Goal: Task Accomplishment & Management: Use online tool/utility

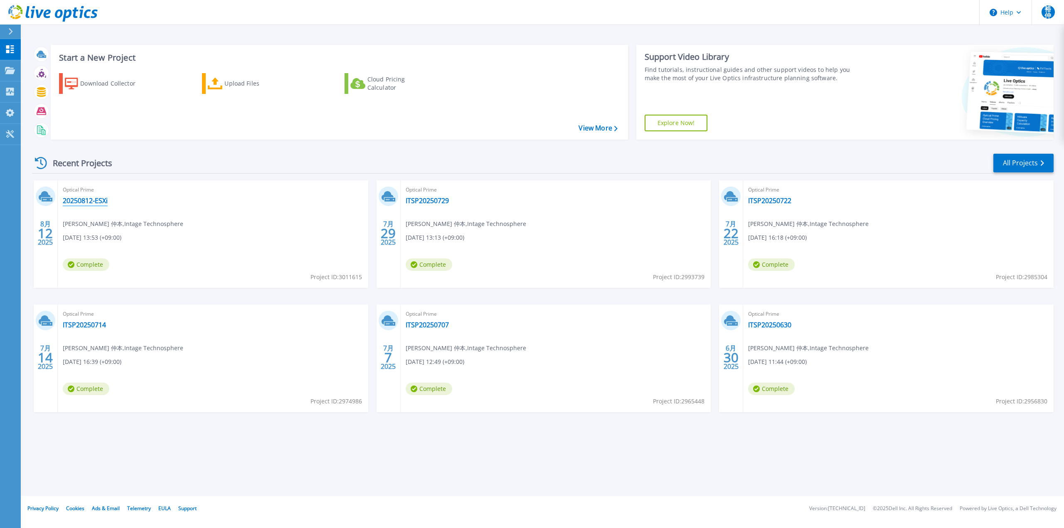
click at [78, 202] on link "20250812-ESXi" at bounding box center [85, 201] width 45 height 8
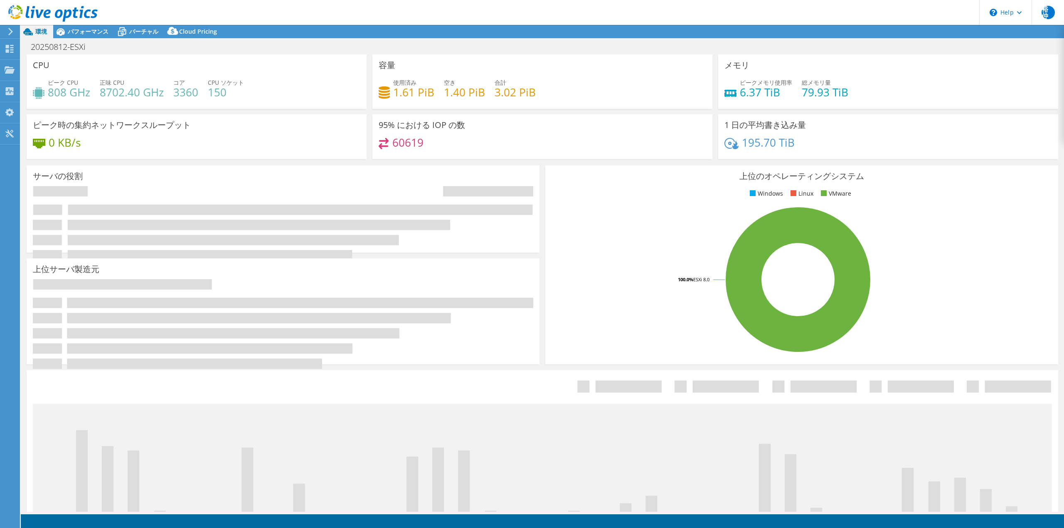
select select "USD"
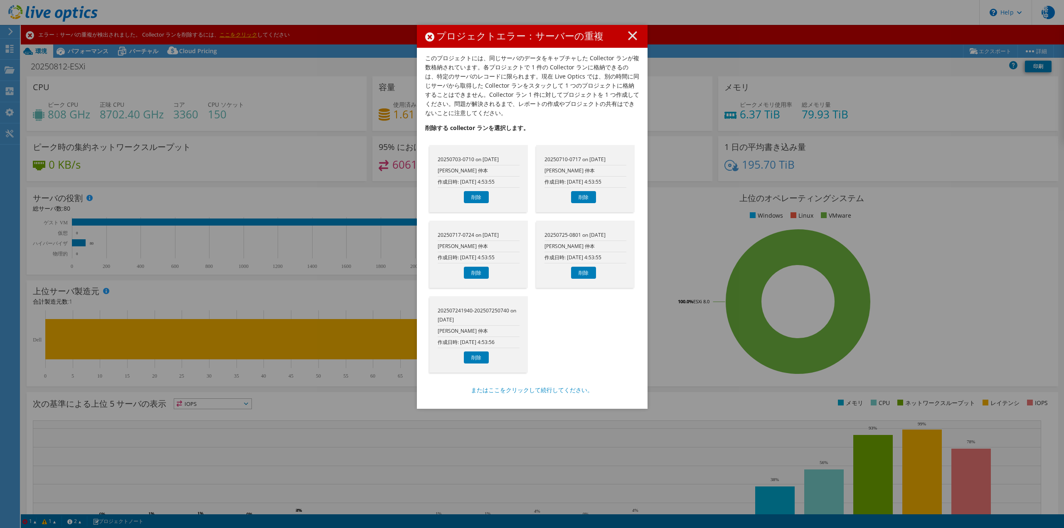
drag, startPoint x: 504, startPoint y: 33, endPoint x: 534, endPoint y: 34, distance: 30.4
click at [534, 34] on h1 "プロジェクトエラー：サーバーの重複" at bounding box center [532, 36] width 214 height 10
click at [628, 38] on icon at bounding box center [632, 35] width 9 height 9
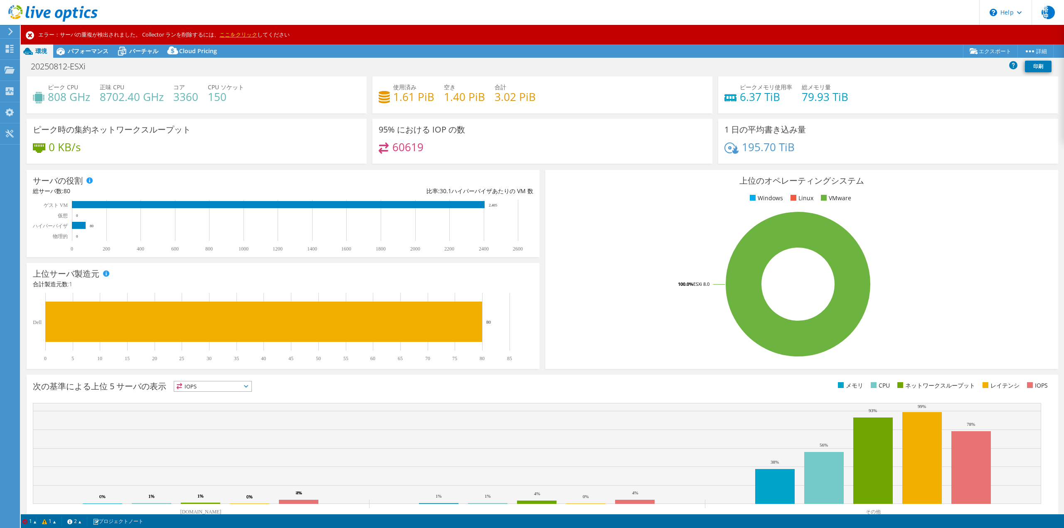
scroll to position [26, 0]
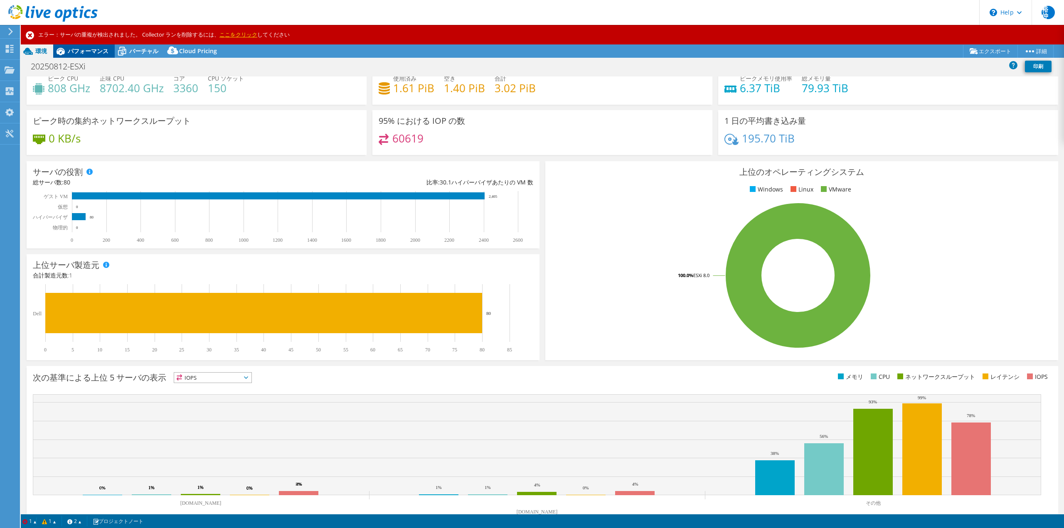
click at [70, 52] on span "パフォーマンス" at bounding box center [88, 51] width 41 height 8
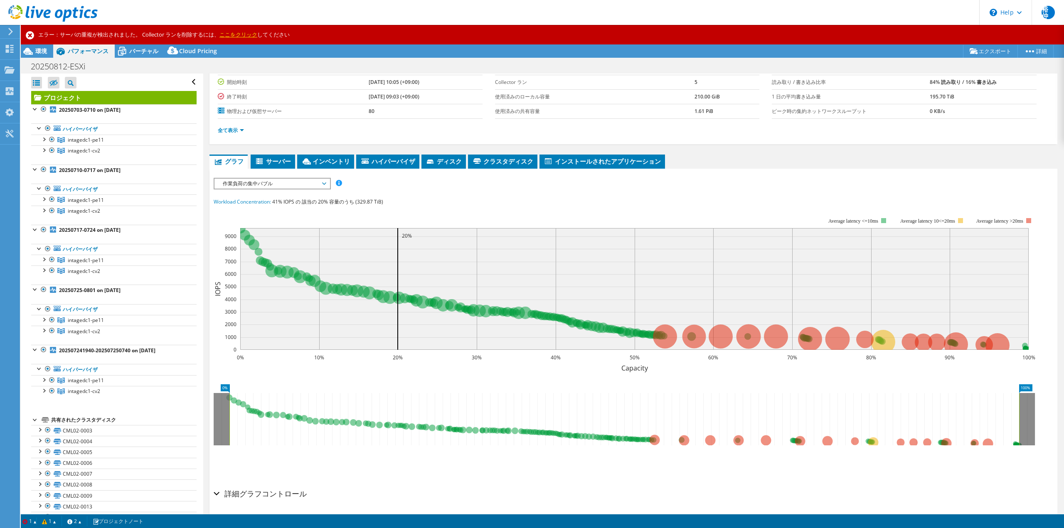
scroll to position [79, 0]
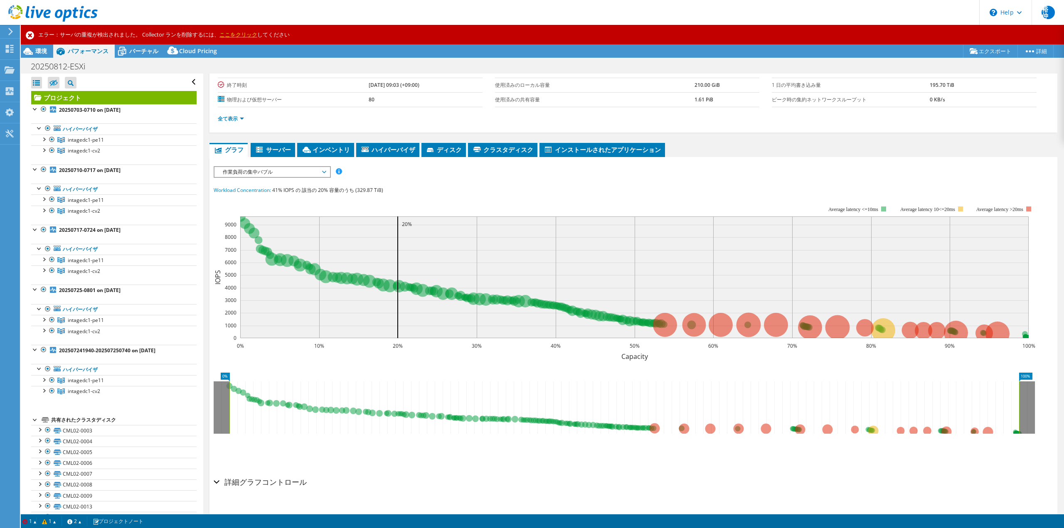
click at [235, 37] on link "ここをクリック" at bounding box center [238, 34] width 38 height 7
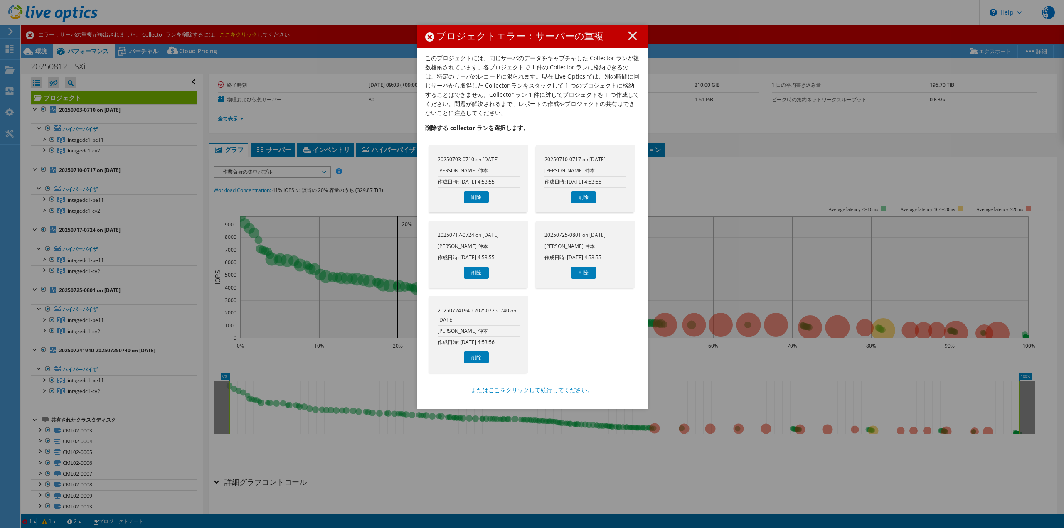
click at [630, 38] on icon at bounding box center [632, 35] width 9 height 9
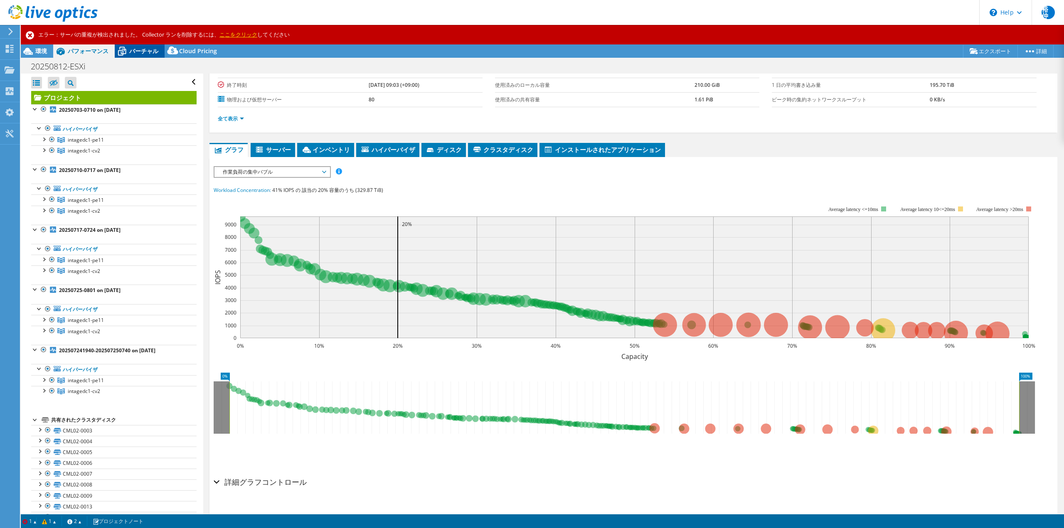
click at [127, 52] on icon at bounding box center [122, 51] width 15 height 15
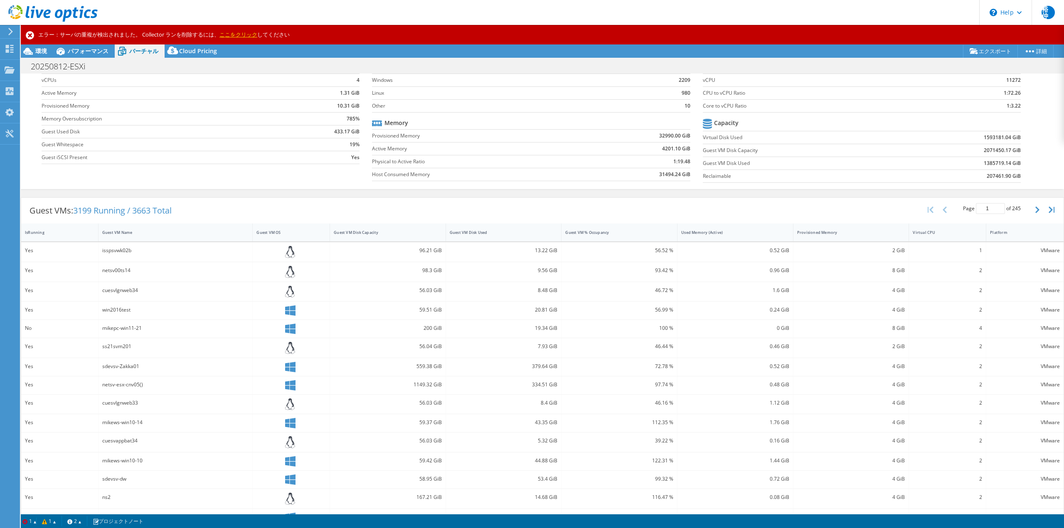
scroll to position [0, 0]
click at [173, 51] on icon at bounding box center [173, 50] width 2 height 3
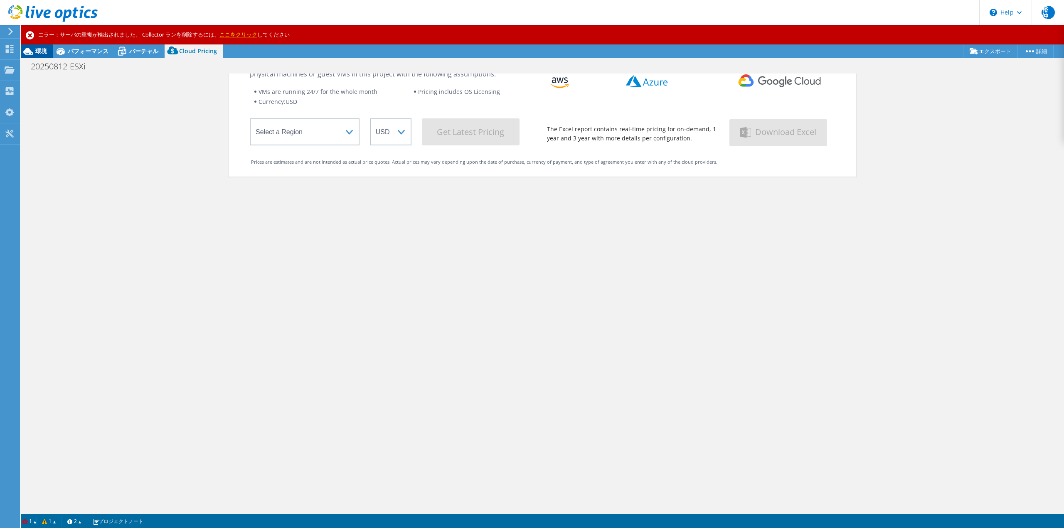
click at [38, 50] on span "環境" at bounding box center [41, 51] width 12 height 8
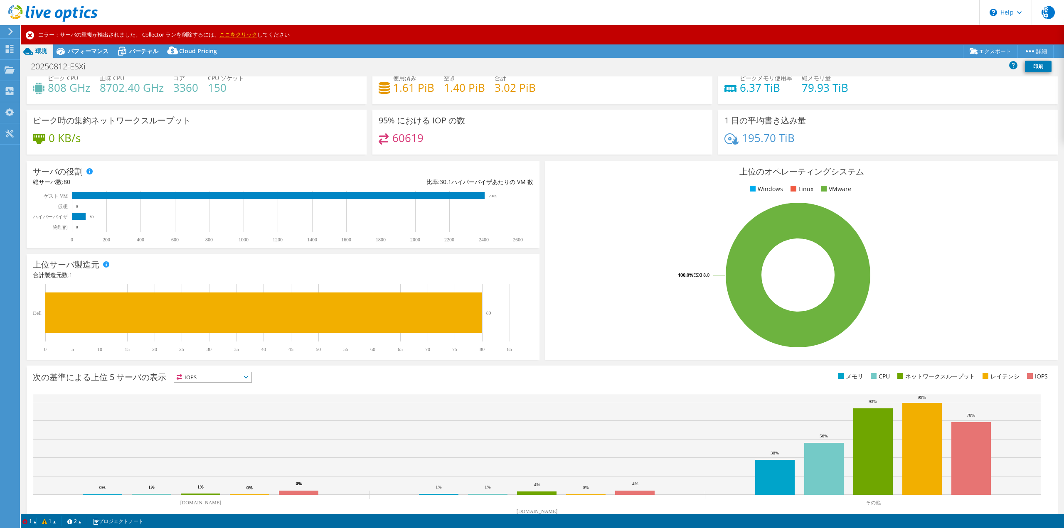
scroll to position [26, 0]
click at [243, 34] on link "ここをクリック" at bounding box center [238, 34] width 38 height 7
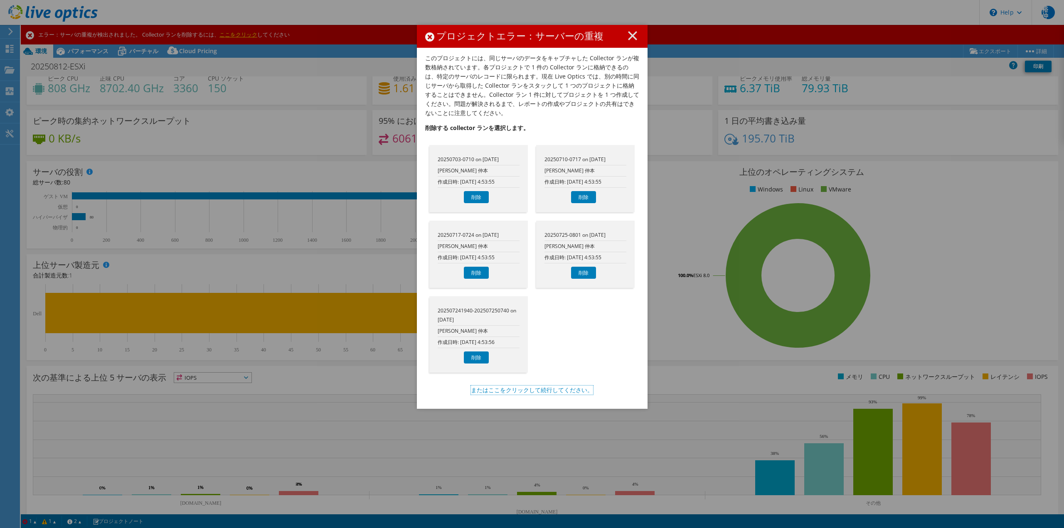
click at [507, 390] on link "またはここをクリックして続行してください。" at bounding box center [532, 390] width 122 height 9
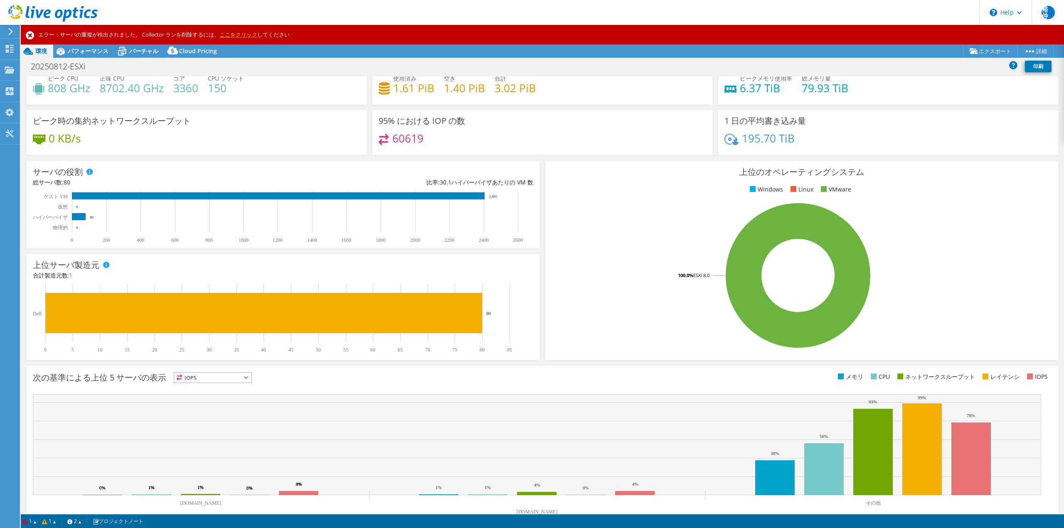
click at [31, 34] on icon at bounding box center [30, 35] width 8 height 8
click at [30, 35] on icon at bounding box center [30, 35] width 8 height 8
click at [128, 34] on div "エラー：サーバの重複が検出されました。 Collector ランを削除するには、 ここをクリック してください" at bounding box center [542, 35] width 1043 height 20
click at [7, 46] on use at bounding box center [10, 49] width 8 height 8
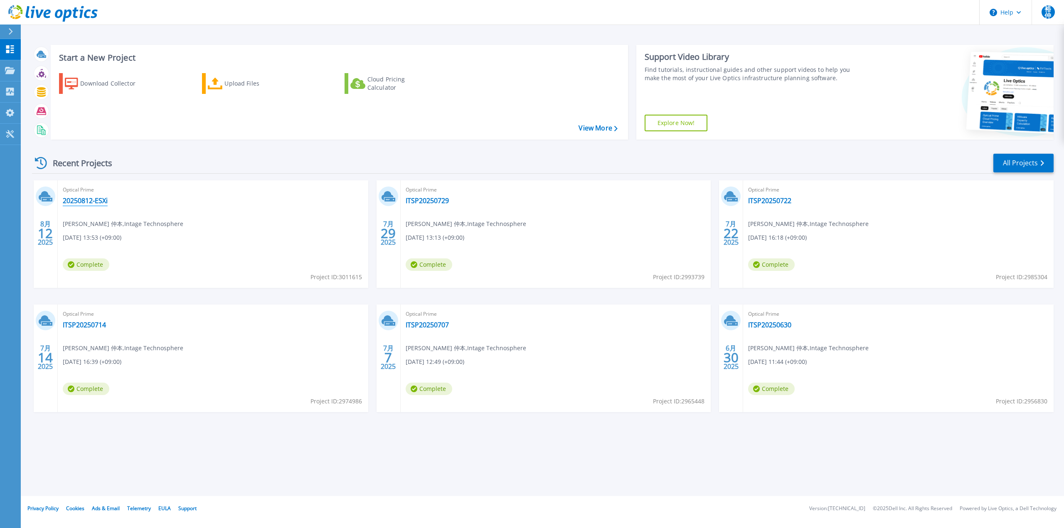
click at [83, 203] on link "20250812-ESXi" at bounding box center [85, 201] width 45 height 8
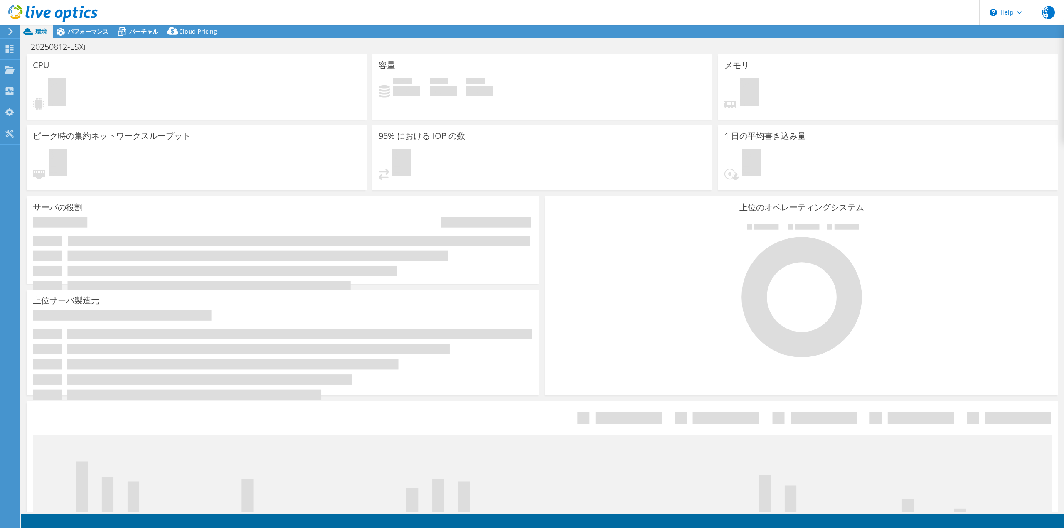
select select "USD"
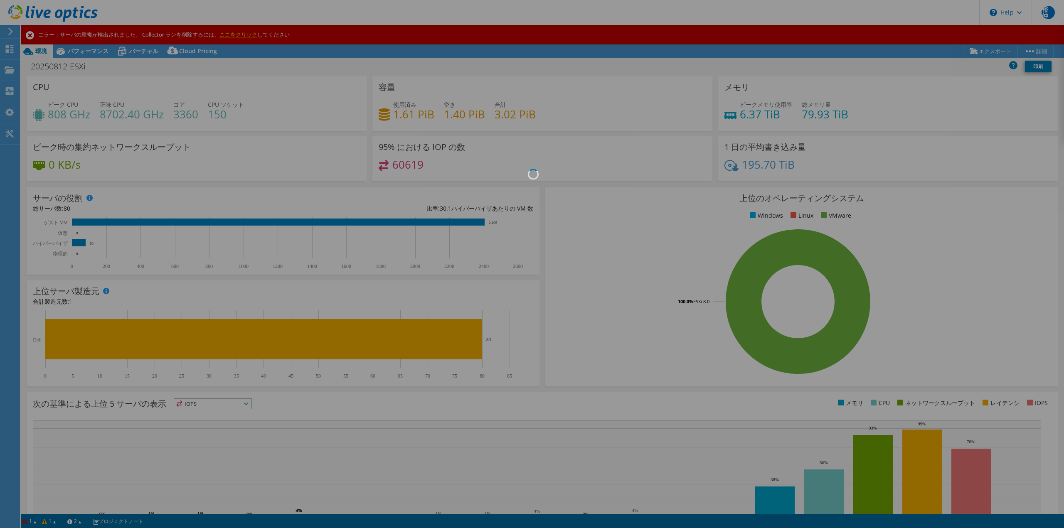
scroll to position [27, 0]
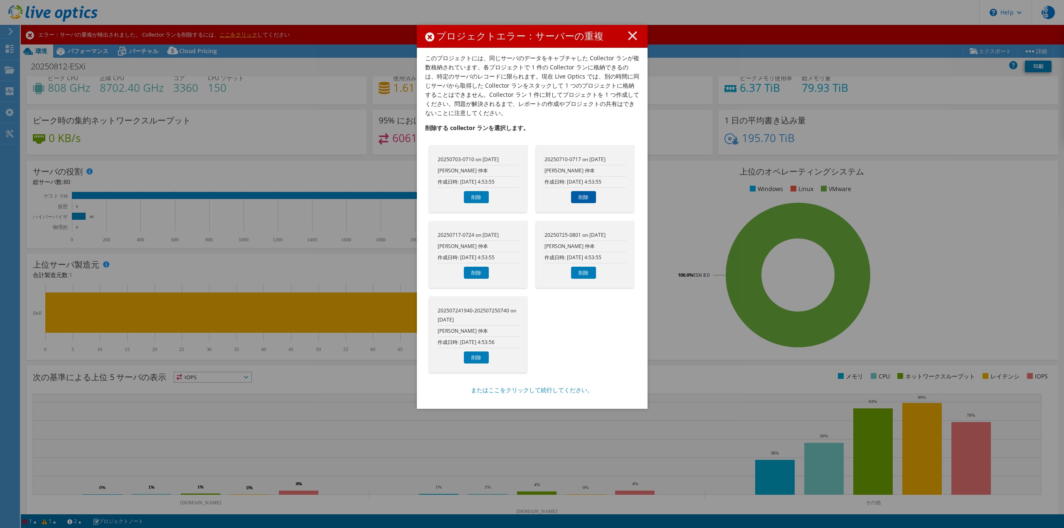
click at [581, 197] on link "削除" at bounding box center [583, 197] width 25 height 12
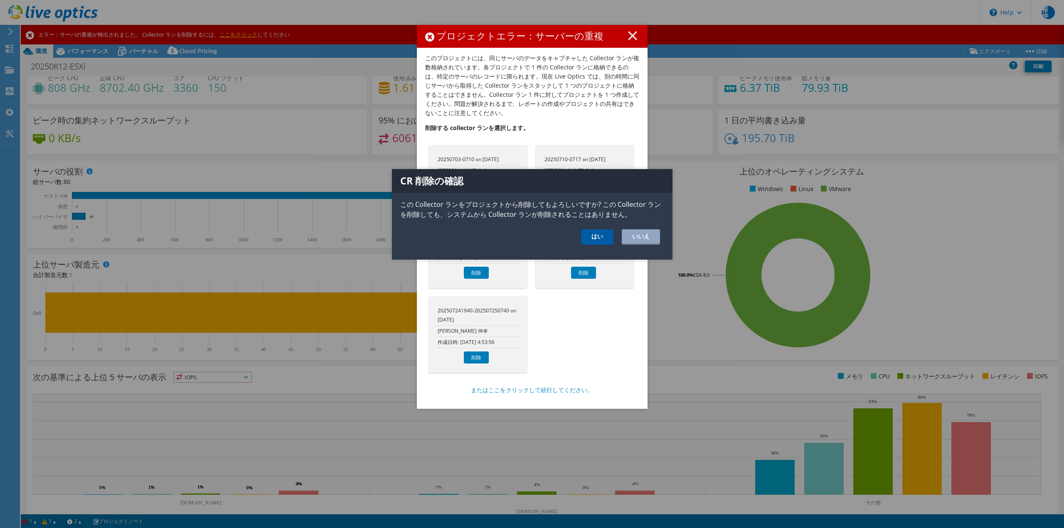
click at [590, 236] on link "はい" at bounding box center [597, 236] width 32 height 15
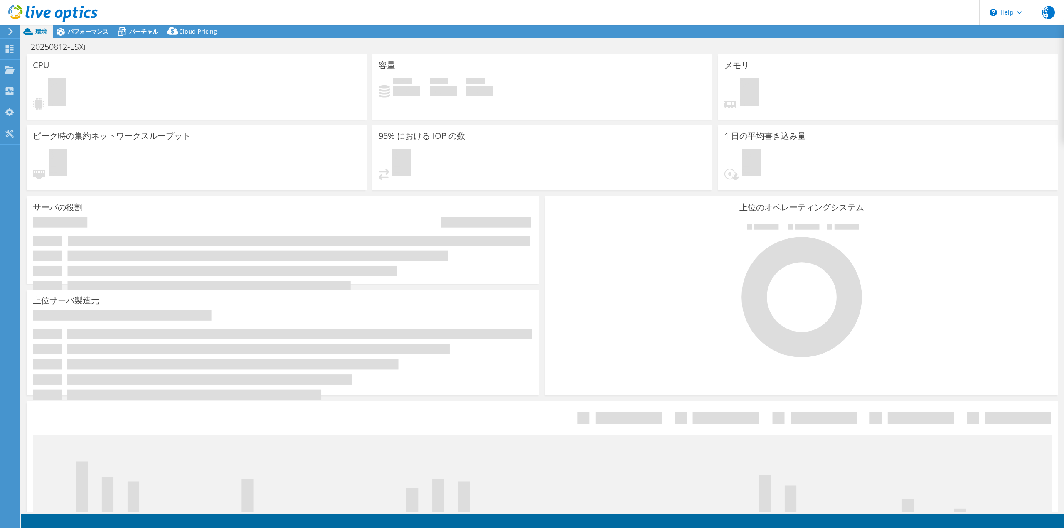
select select "USD"
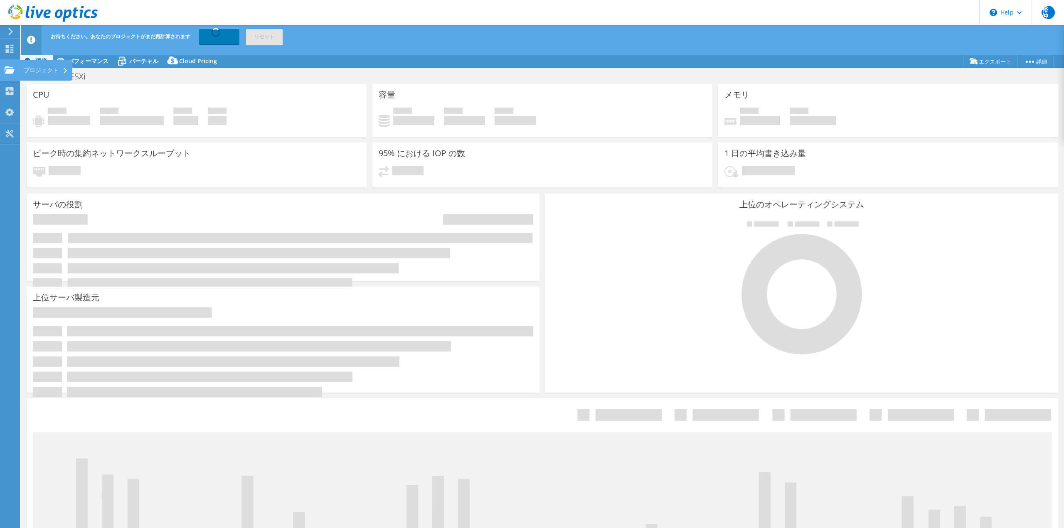
click at [10, 69] on icon at bounding box center [10, 70] width 10 height 8
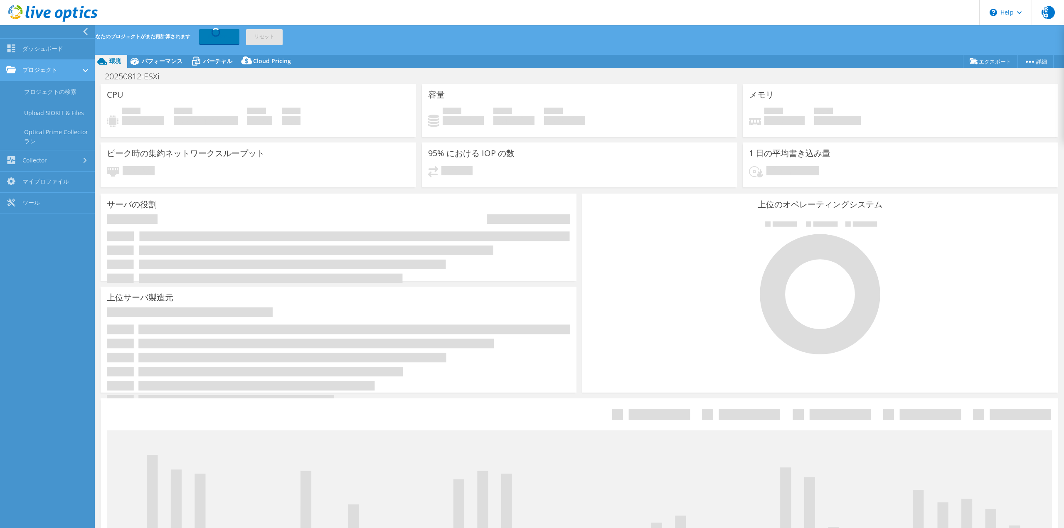
click at [34, 69] on link "プロジェクト" at bounding box center [47, 70] width 95 height 21
click at [34, 52] on link "ダッシュボード" at bounding box center [47, 49] width 95 height 21
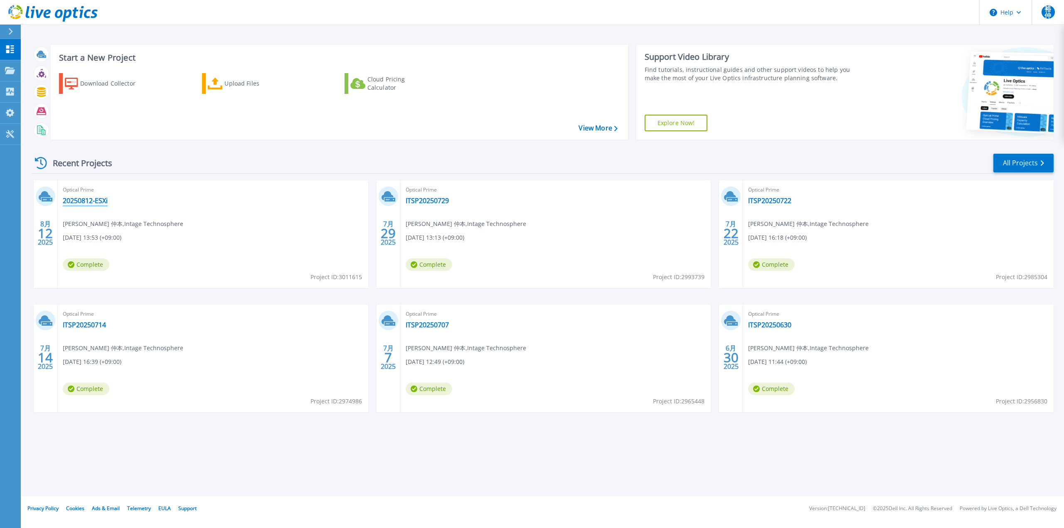
click at [82, 198] on link "20250812-ESXi" at bounding box center [85, 201] width 45 height 8
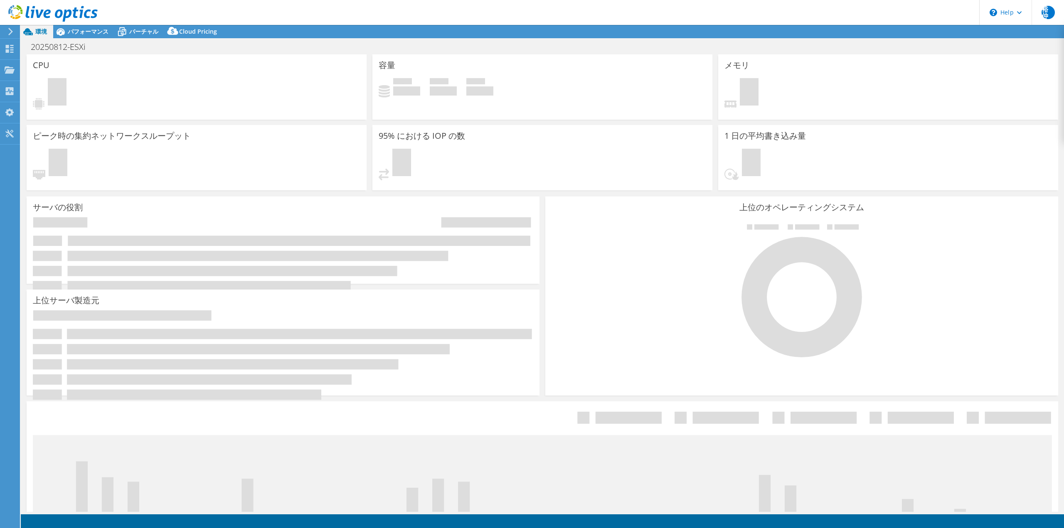
select select "USD"
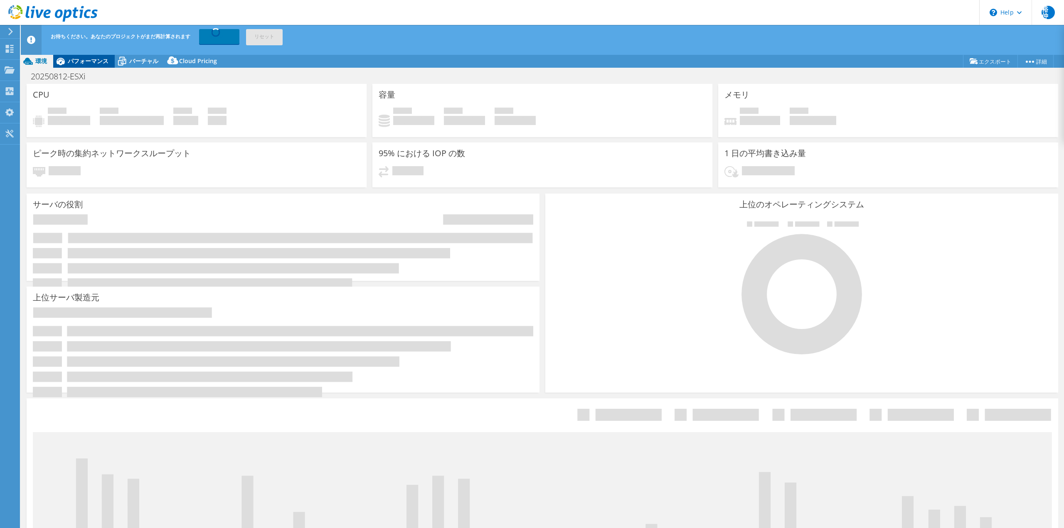
click at [74, 62] on span "パフォーマンス" at bounding box center [88, 61] width 41 height 8
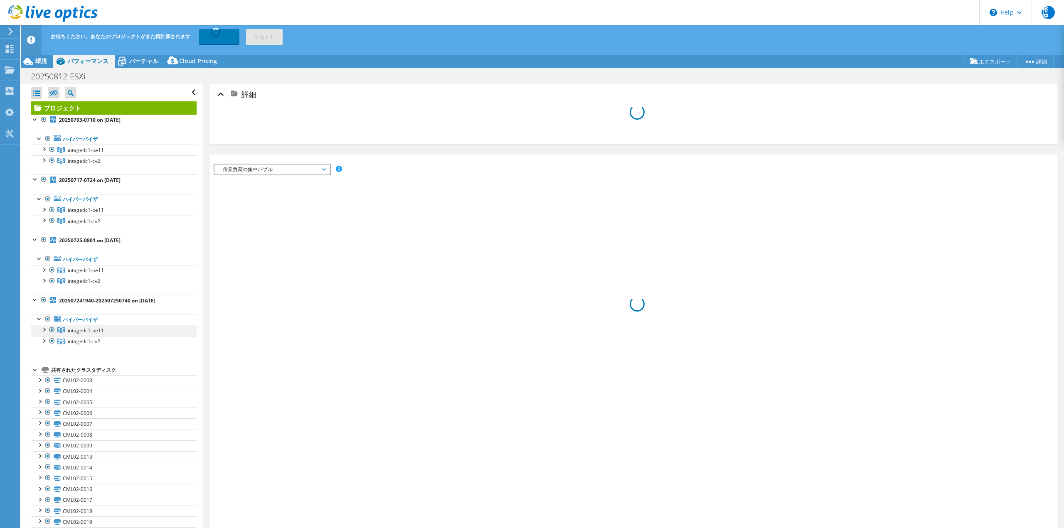
click at [44, 330] on div at bounding box center [43, 329] width 8 height 8
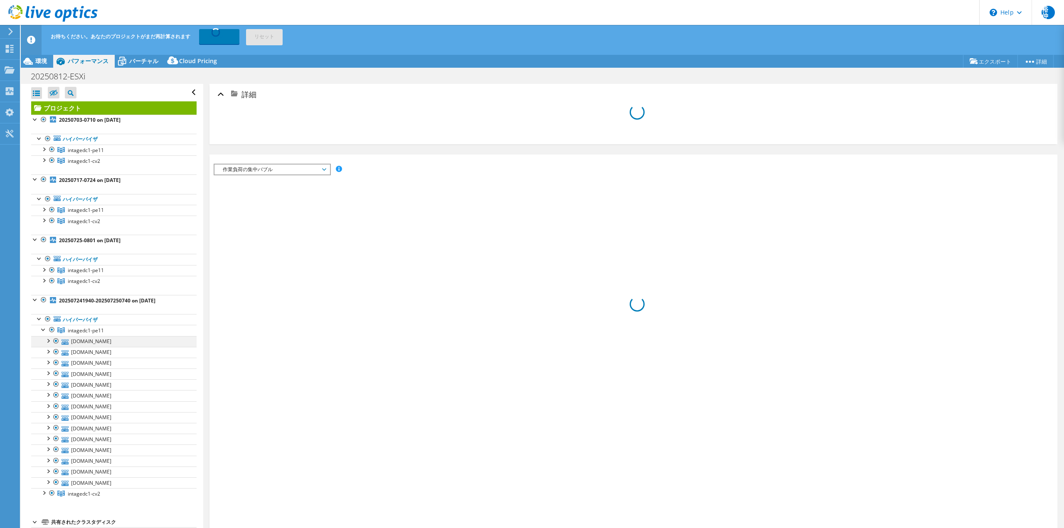
click at [50, 342] on div at bounding box center [48, 340] width 8 height 8
click at [43, 330] on div at bounding box center [43, 329] width 8 height 8
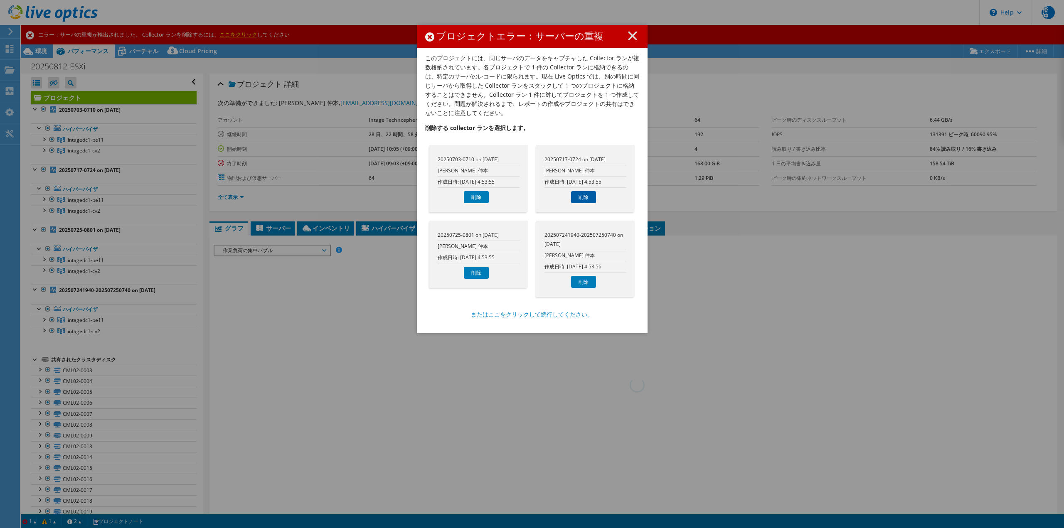
click at [574, 200] on link "削除" at bounding box center [583, 197] width 25 height 12
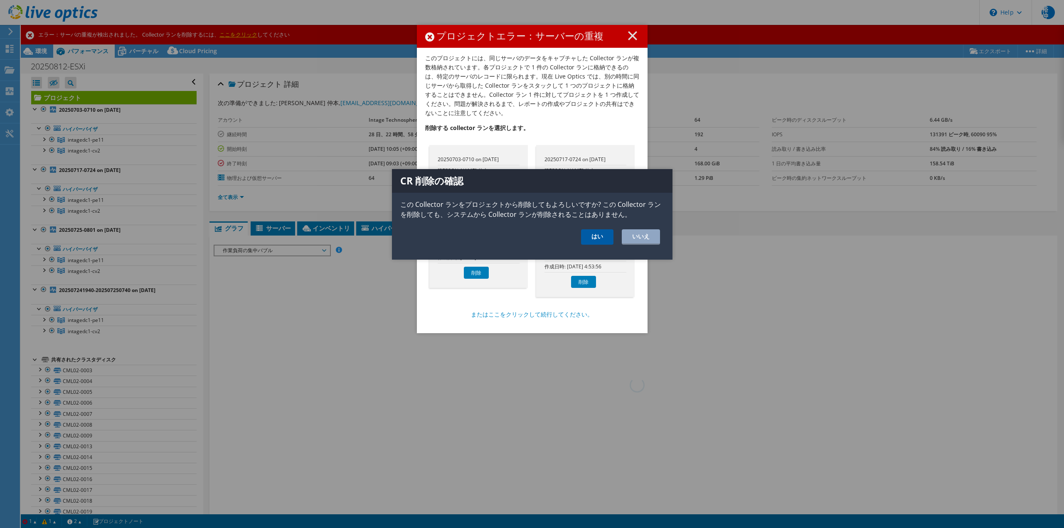
click at [590, 237] on link "はい" at bounding box center [597, 236] width 32 height 15
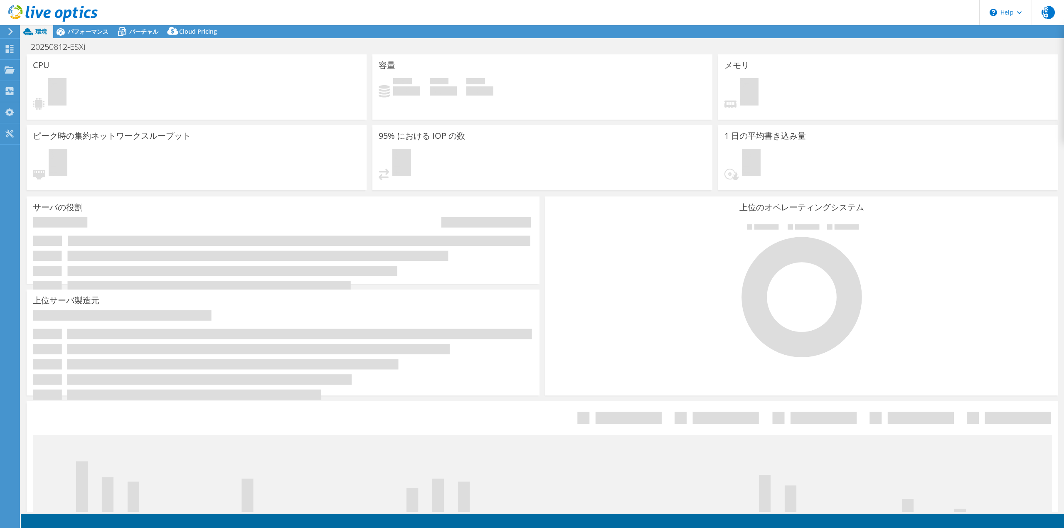
select select "USD"
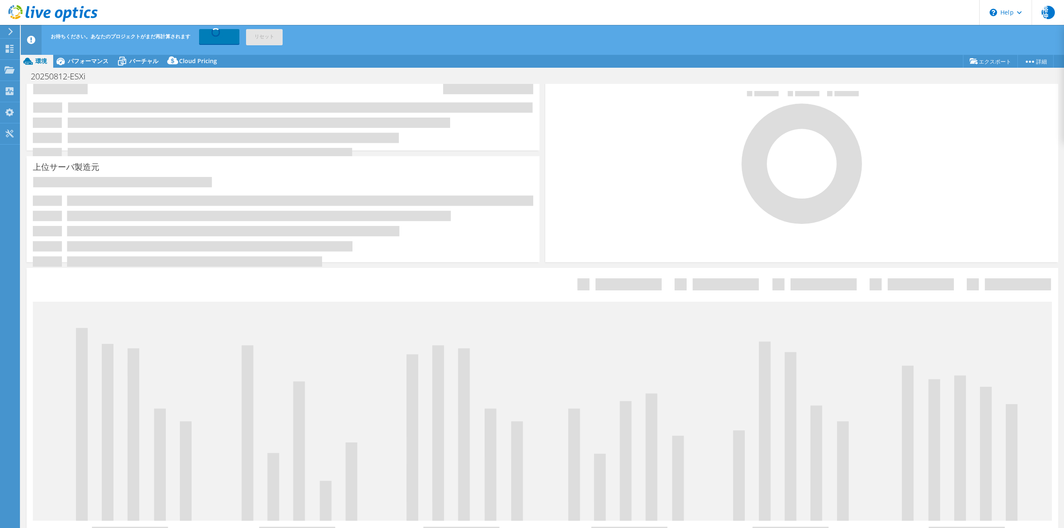
scroll to position [142, 0]
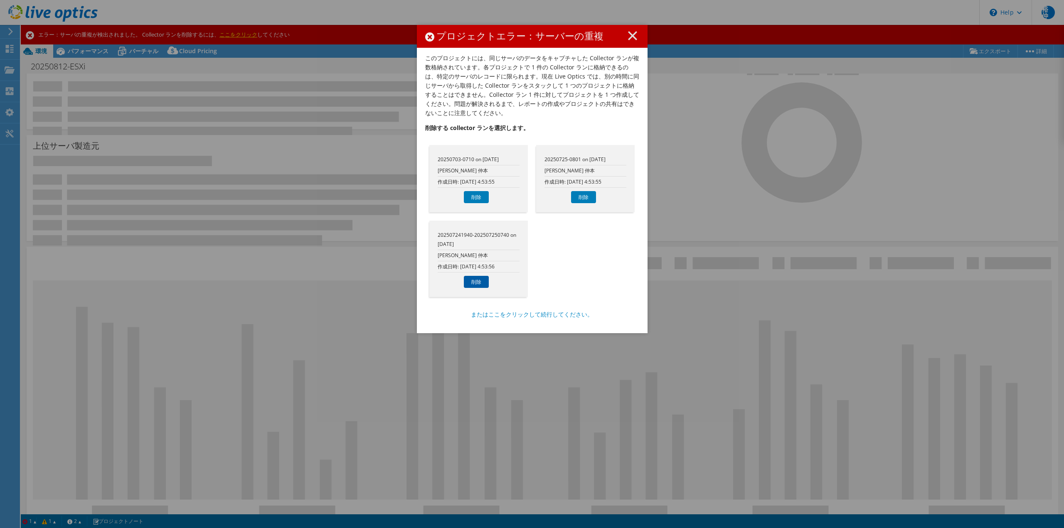
click at [477, 283] on link "削除" at bounding box center [476, 282] width 25 height 12
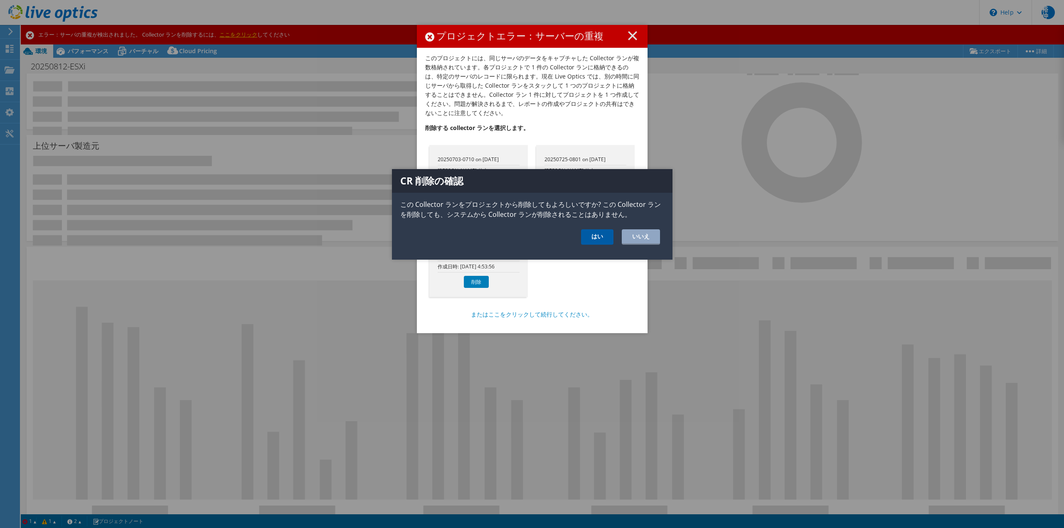
click at [591, 242] on link "はい" at bounding box center [597, 236] width 32 height 15
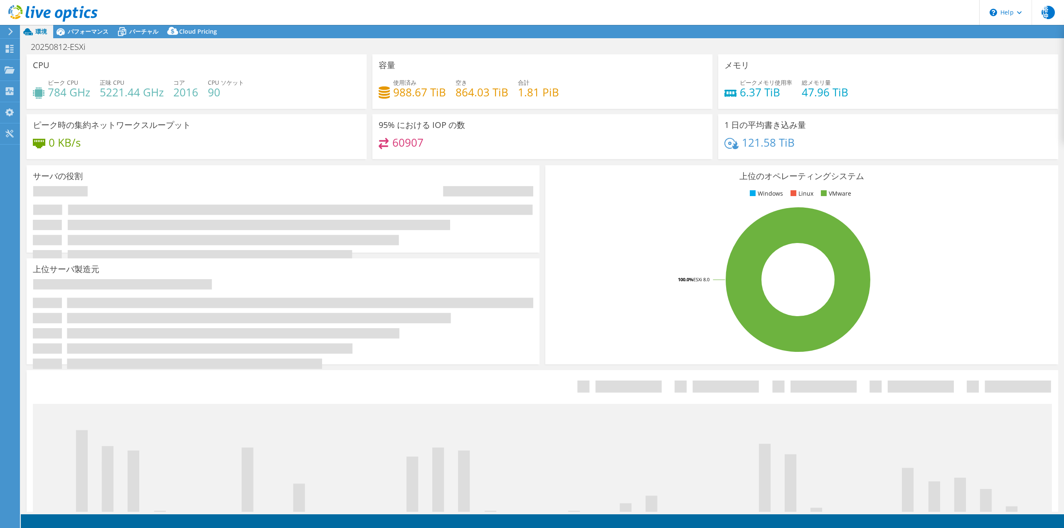
select select "USD"
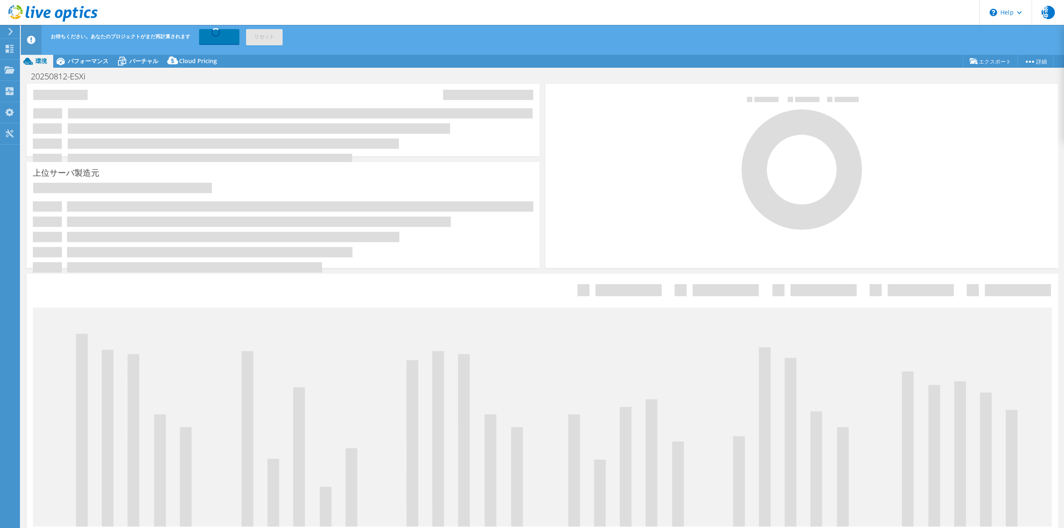
scroll to position [142, 0]
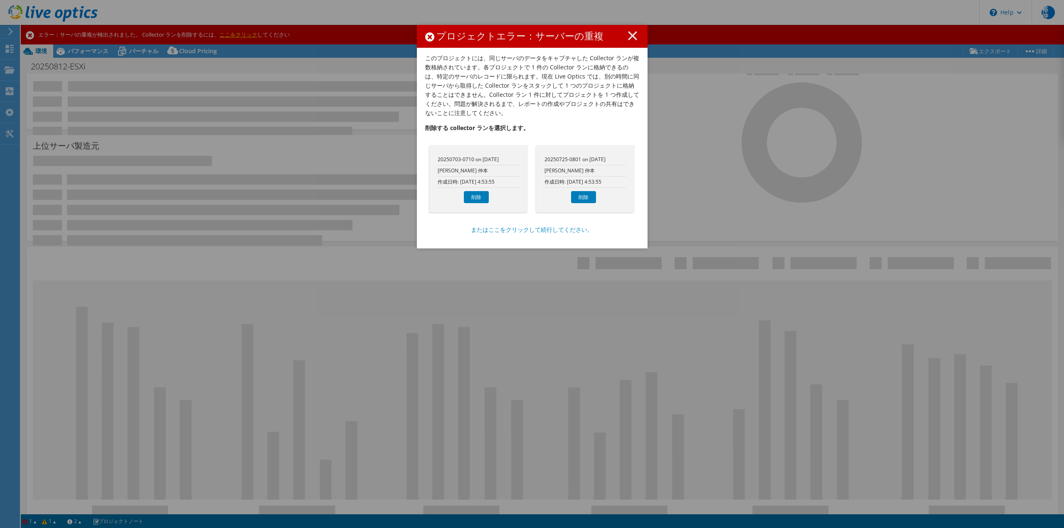
click at [615, 229] on div "またはここをクリックして続行してください。" at bounding box center [532, 230] width 214 height 10
click at [577, 198] on link "削除" at bounding box center [583, 197] width 25 height 12
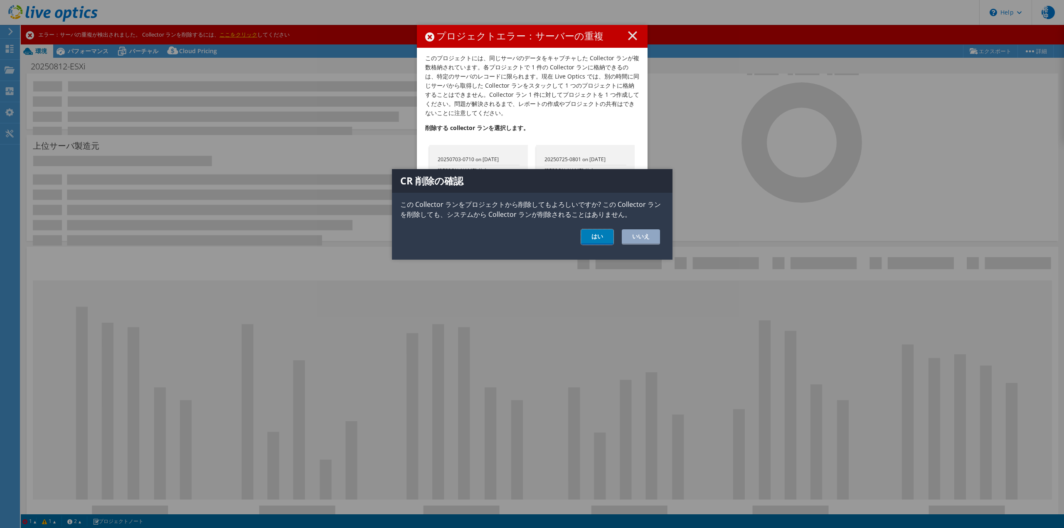
click at [595, 236] on link "はい" at bounding box center [597, 236] width 32 height 15
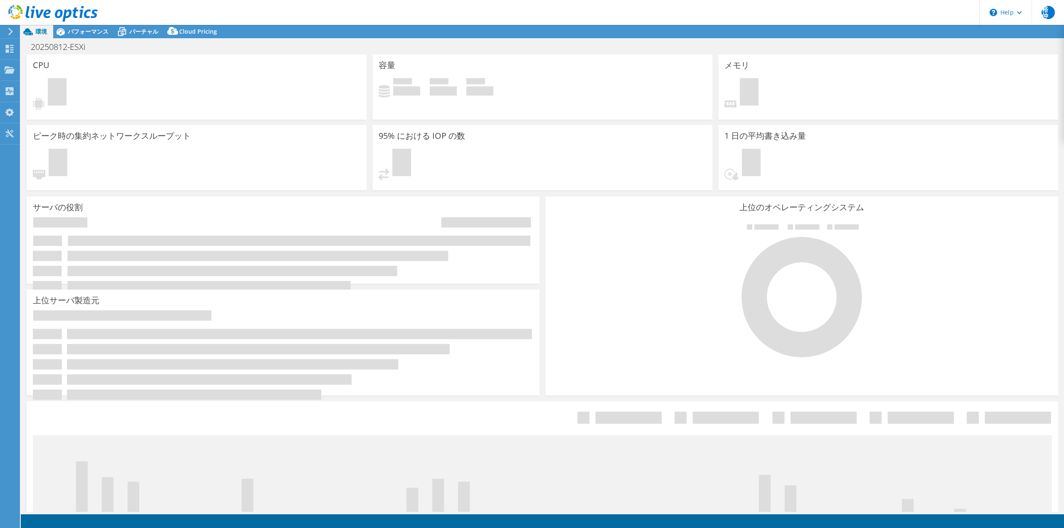
select select "USD"
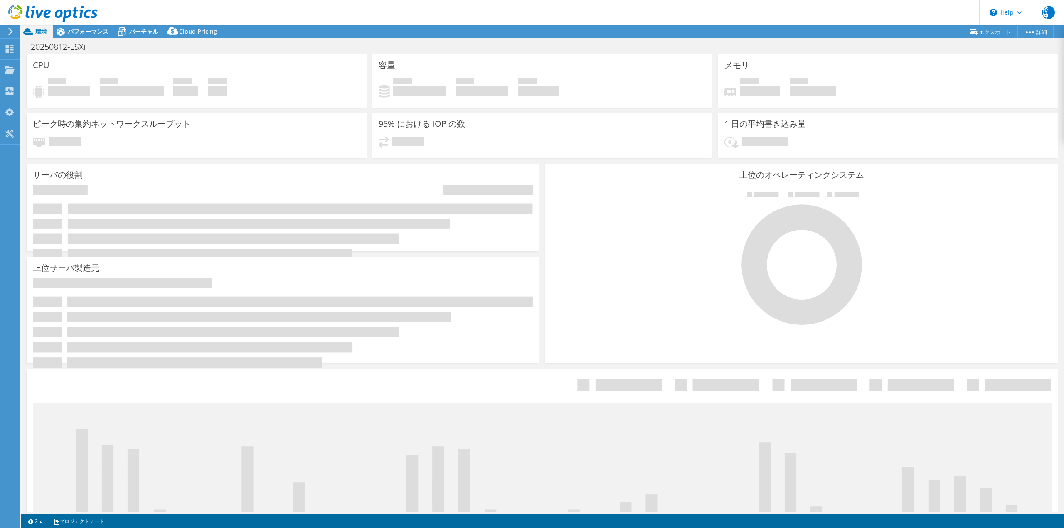
scroll to position [133, 0]
click at [280, 46] on div "20250812-ESXi 印刷" at bounding box center [542, 46] width 1043 height 15
click at [250, 14] on header "裕仲 エンド[PERSON_NAME] 仲本 [EMAIL_ADDRESS][DOMAIN_NAME] Intage Technosphere My Prof…" at bounding box center [532, 12] width 1064 height 25
click at [10, 69] on use at bounding box center [10, 69] width 10 height 7
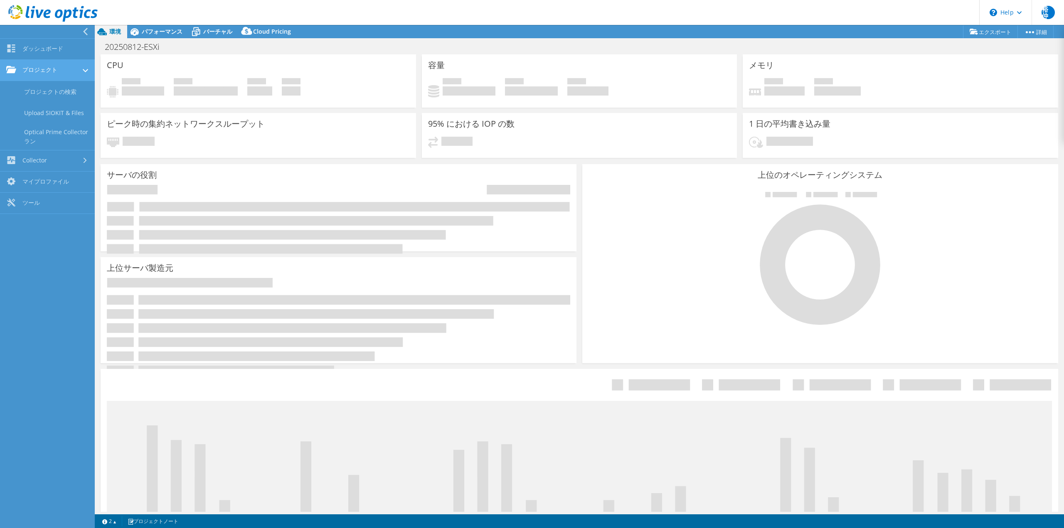
scroll to position [120, 0]
click at [42, 47] on link "ダッシュボード" at bounding box center [47, 49] width 95 height 21
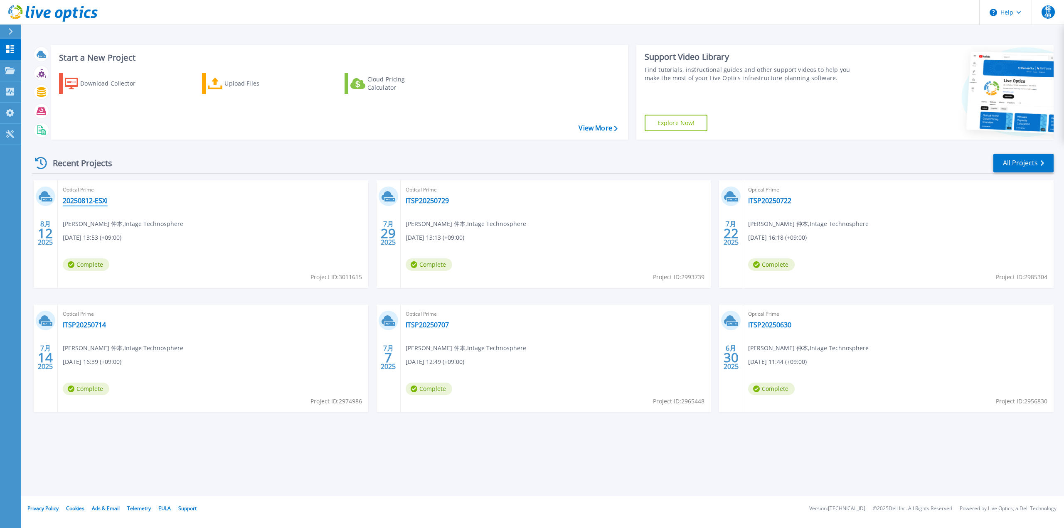
click at [90, 199] on link "20250812-ESXi" at bounding box center [85, 201] width 45 height 8
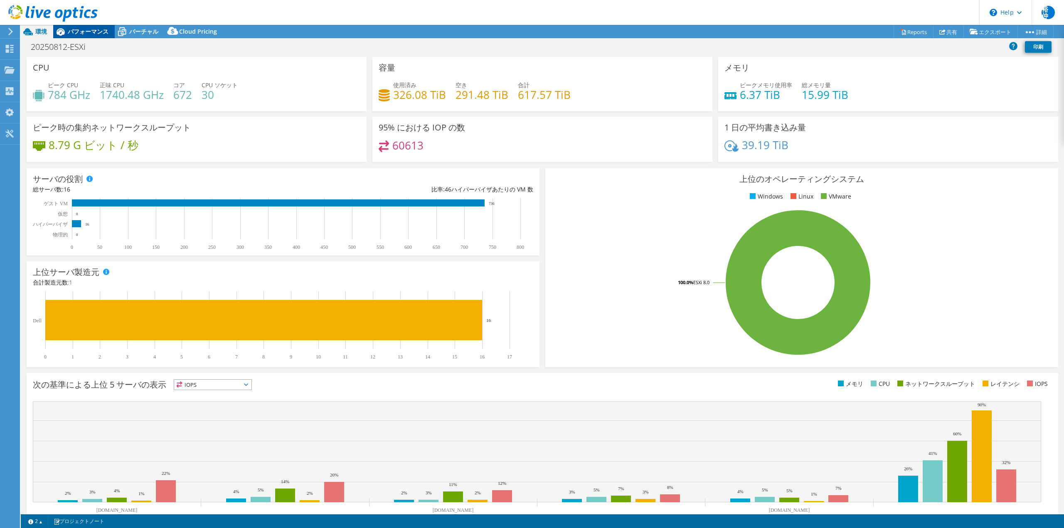
click at [83, 30] on span "パフォーマンス" at bounding box center [88, 31] width 41 height 8
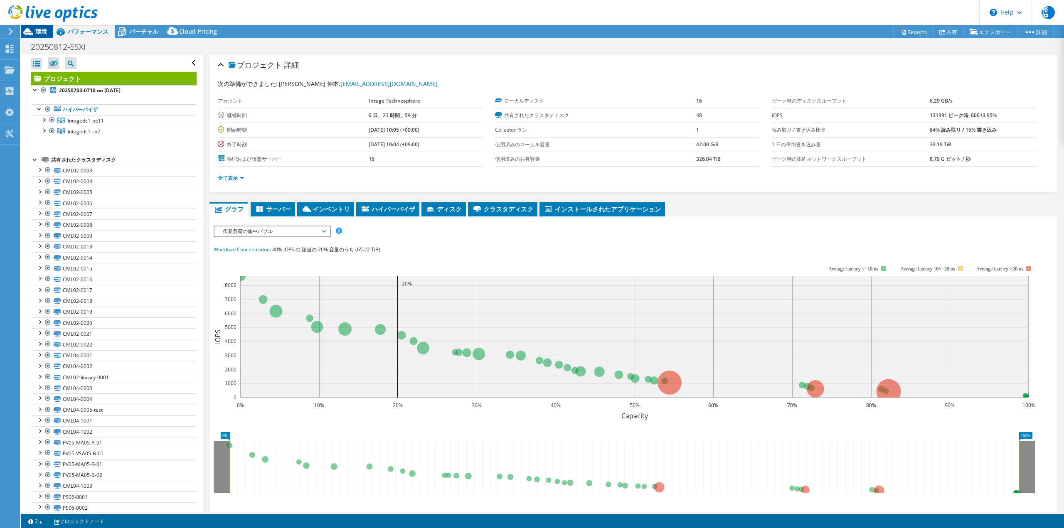
click at [32, 31] on icon at bounding box center [28, 32] width 15 height 15
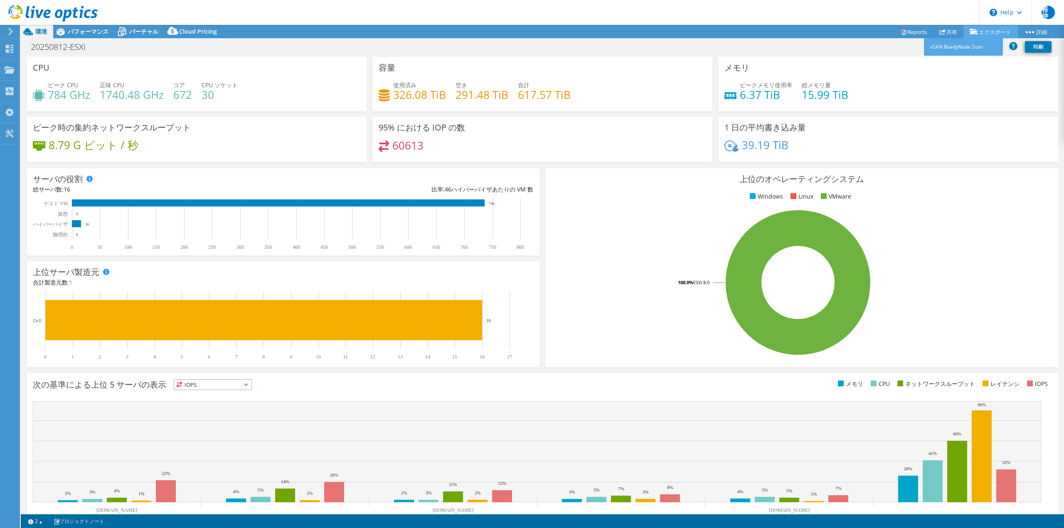
click at [995, 32] on link "エクスポート" at bounding box center [990, 31] width 54 height 13
click at [973, 46] on link "vSAN ReadyNode Sizer" at bounding box center [963, 46] width 79 height 17
click at [987, 32] on link "エクスポート" at bounding box center [990, 31] width 54 height 13
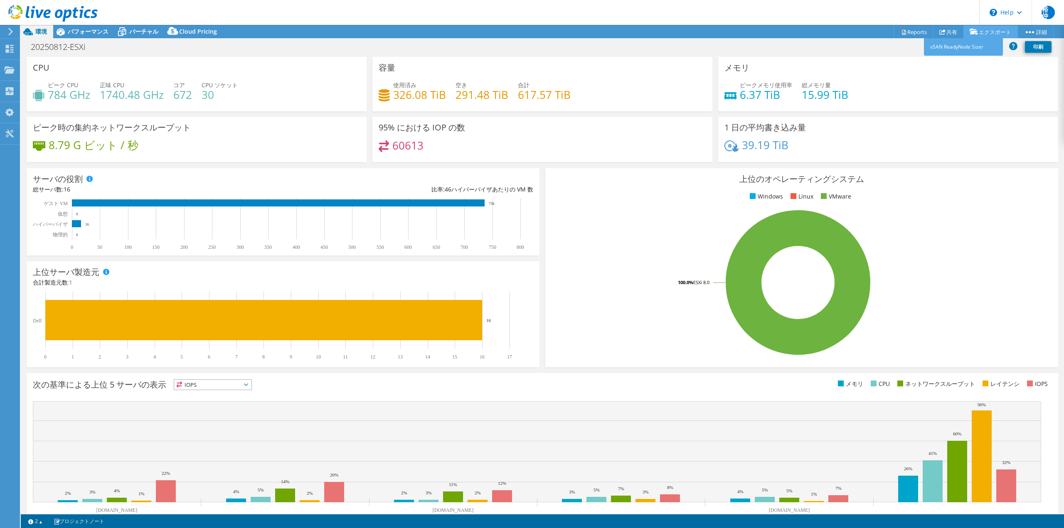
click at [987, 32] on link "エクスポート" at bounding box center [990, 31] width 54 height 13
click at [908, 33] on link "Reports" at bounding box center [913, 31] width 40 height 13
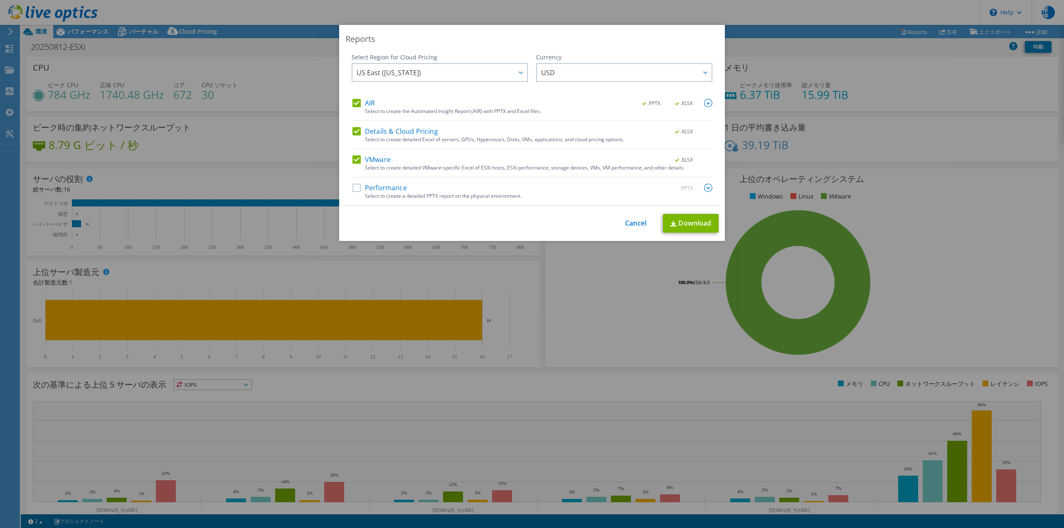
click at [353, 188] on label "Performance" at bounding box center [379, 188] width 54 height 8
click at [0, 0] on input "Performance" at bounding box center [0, 0] width 0 height 0
click at [517, 76] on div at bounding box center [520, 72] width 13 height 17
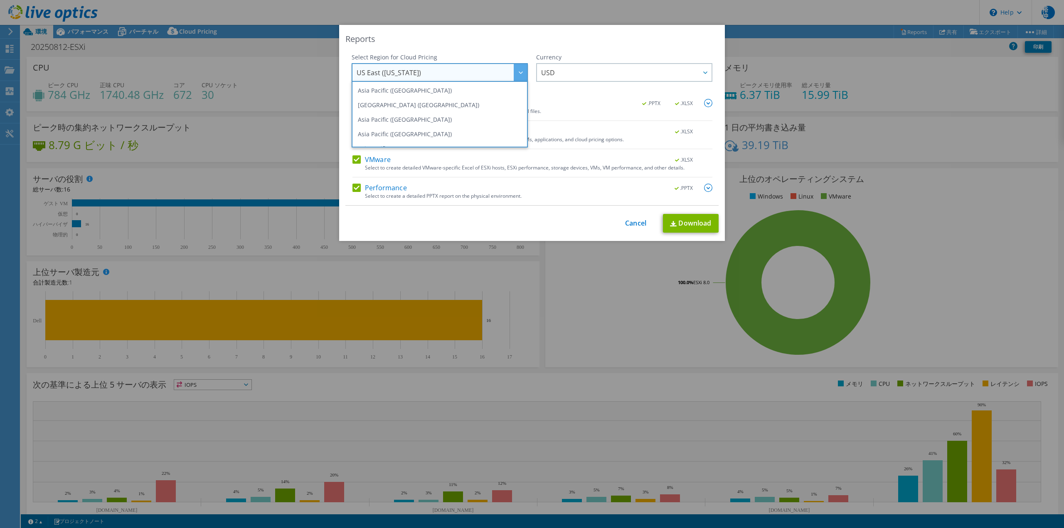
click at [487, 42] on div "Reports" at bounding box center [531, 39] width 373 height 12
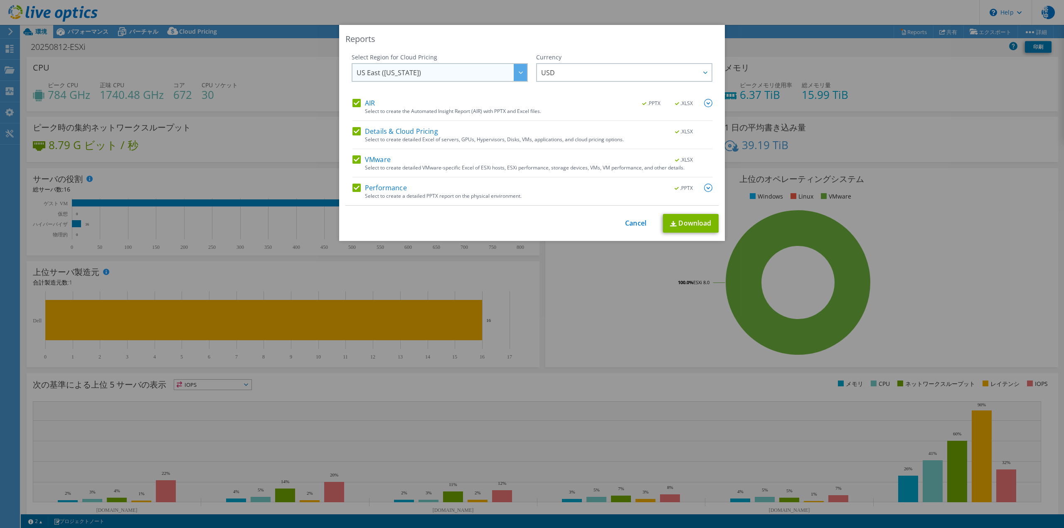
click at [519, 73] on icon at bounding box center [521, 72] width 4 height 2
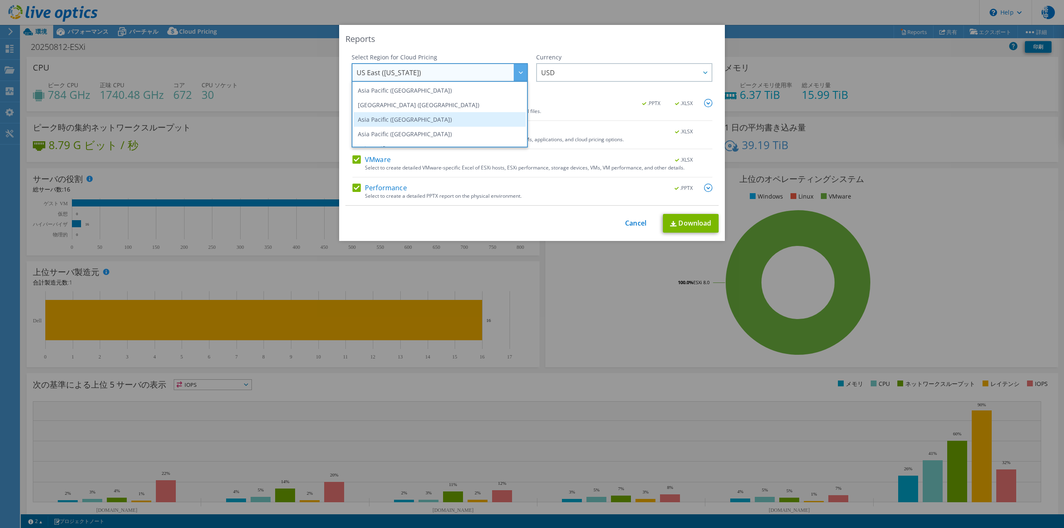
scroll to position [42, 0]
click at [410, 110] on li "Asia Pacific (Tokyo)" at bounding box center [440, 107] width 172 height 15
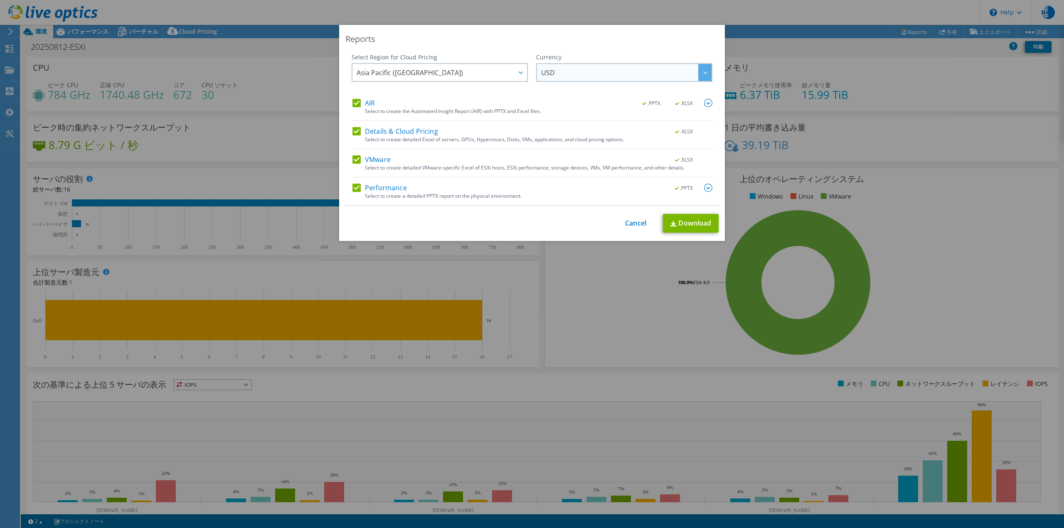
click at [701, 76] on div at bounding box center [704, 72] width 13 height 17
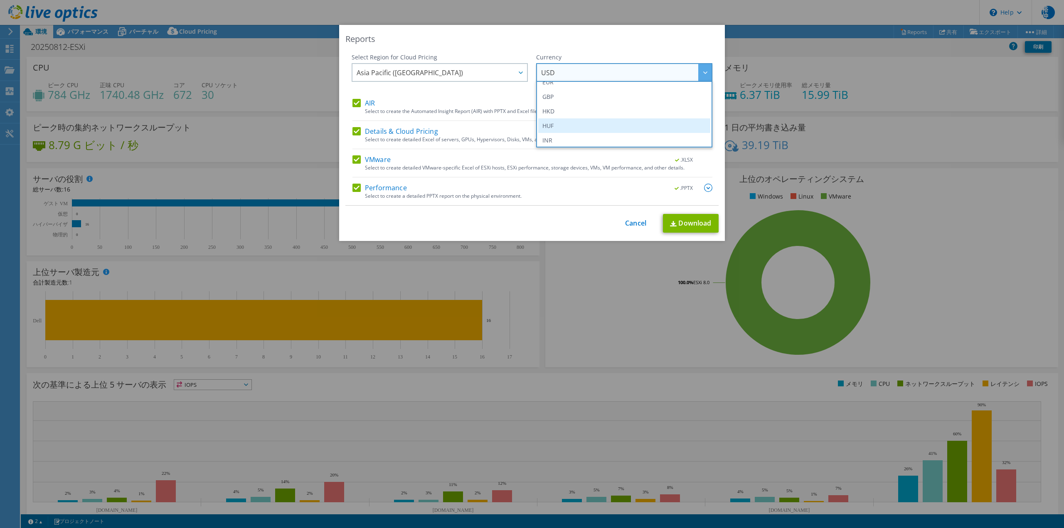
scroll to position [166, 0]
click at [582, 116] on li "JPY" at bounding box center [624, 113] width 172 height 15
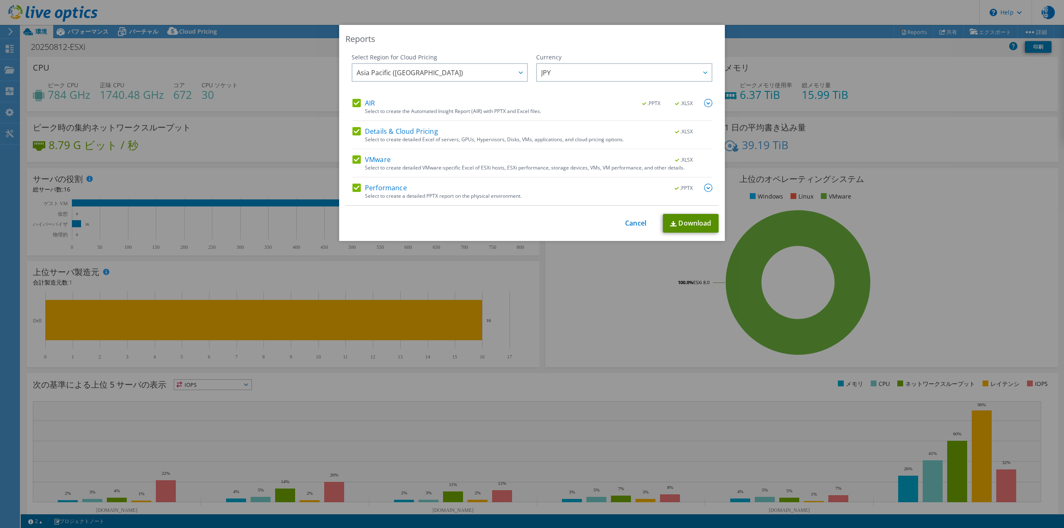
click at [688, 223] on link "Download" at bounding box center [691, 223] width 56 height 19
click at [625, 223] on link "Cancel" at bounding box center [635, 223] width 21 height 8
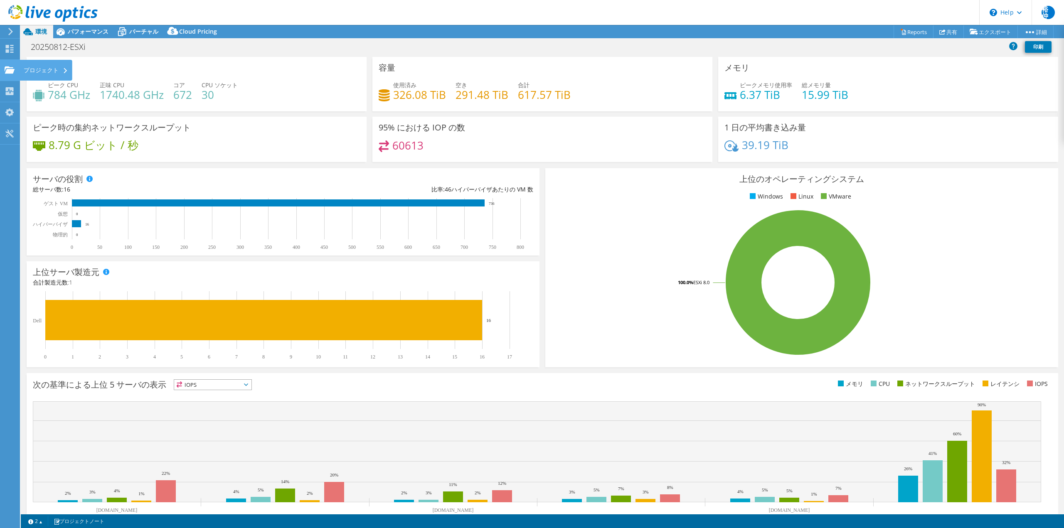
click at [31, 73] on div "プロジェクト" at bounding box center [46, 70] width 53 height 21
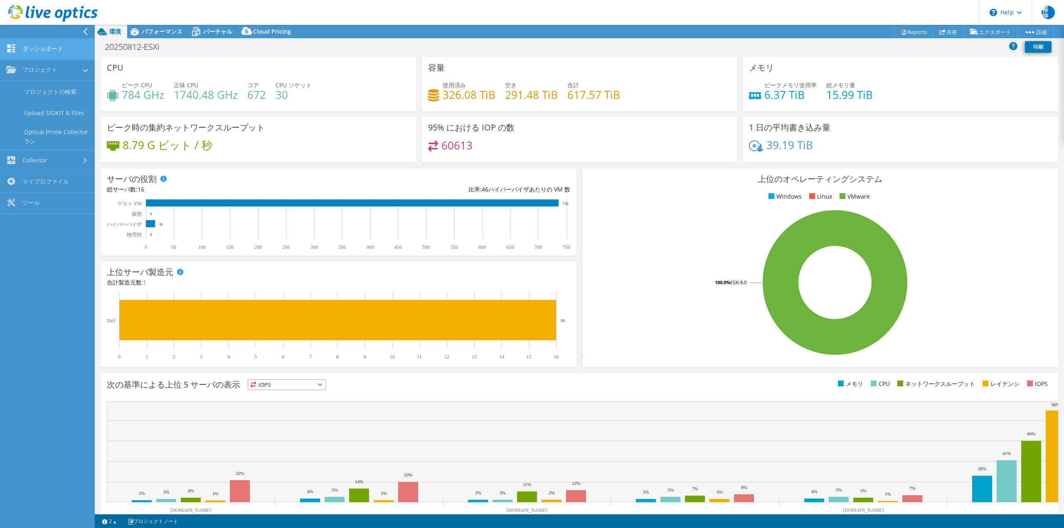
click at [52, 51] on link "ダッシュボード" at bounding box center [47, 49] width 95 height 21
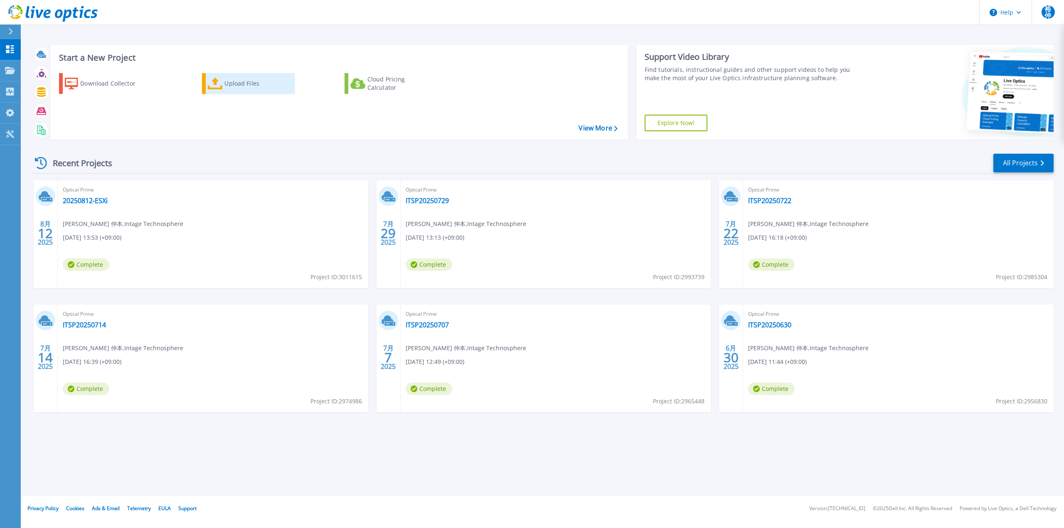
click at [228, 85] on div "Upload Files" at bounding box center [257, 83] width 66 height 17
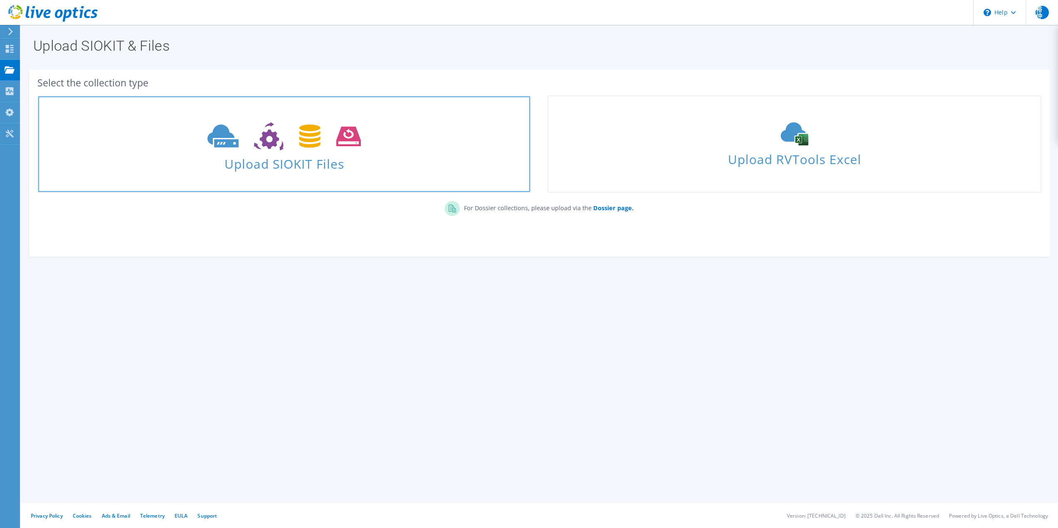
click at [275, 160] on span "Upload SIOKIT Files" at bounding box center [284, 162] width 492 height 18
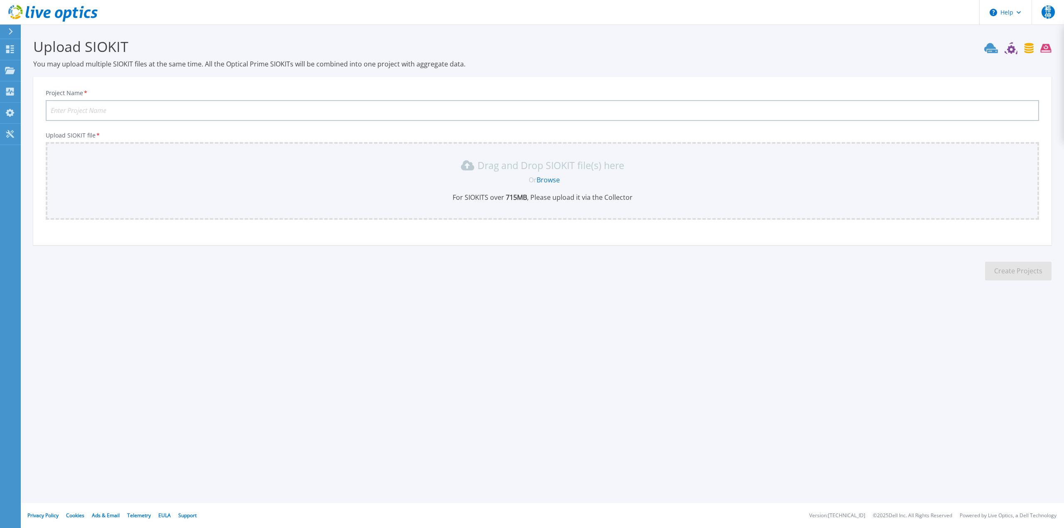
click at [69, 110] on input "Project Name *" at bounding box center [542, 110] width 993 height 21
type input "20250813-ESXi-2"
drag, startPoint x: 114, startPoint y: 111, endPoint x: 47, endPoint y: 112, distance: 66.9
click at [47, 112] on input "20250813-ESXi-2" at bounding box center [542, 110] width 993 height 21
click at [8, 51] on icon at bounding box center [10, 49] width 8 height 8
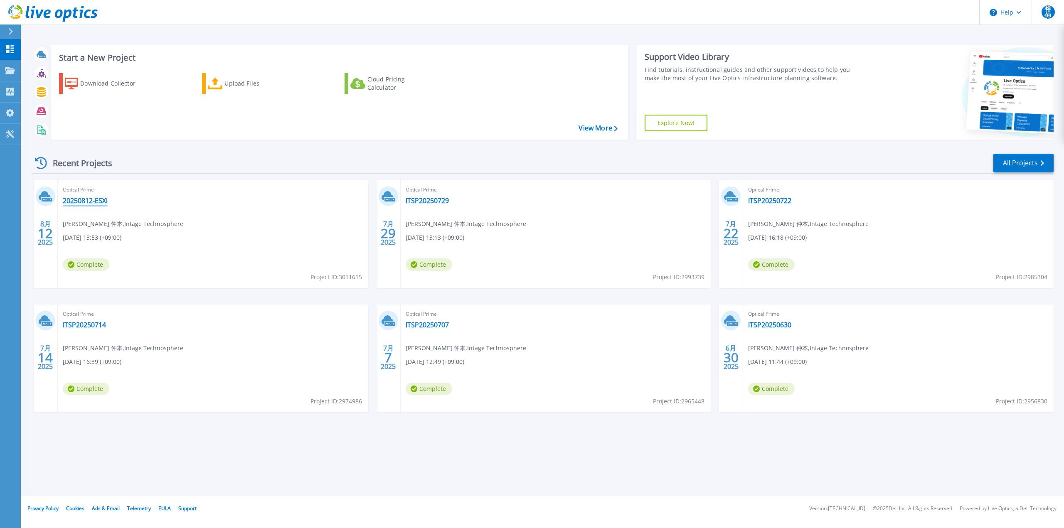
click at [81, 204] on link "20250812-ESXi" at bounding box center [85, 201] width 45 height 8
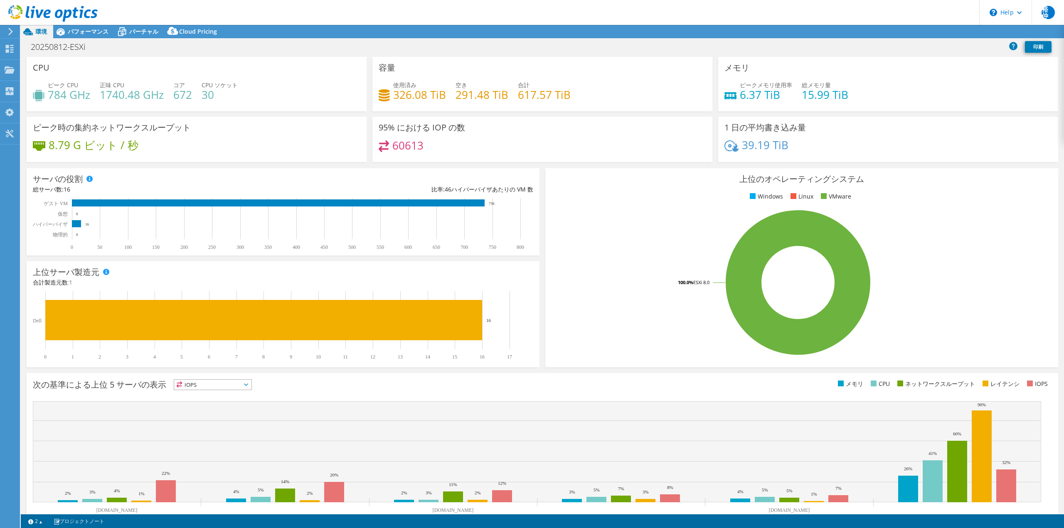
select select "[GEOGRAPHIC_DATA]"
select select "JPY"
click at [86, 32] on span "パフォーマンス" at bounding box center [88, 31] width 41 height 8
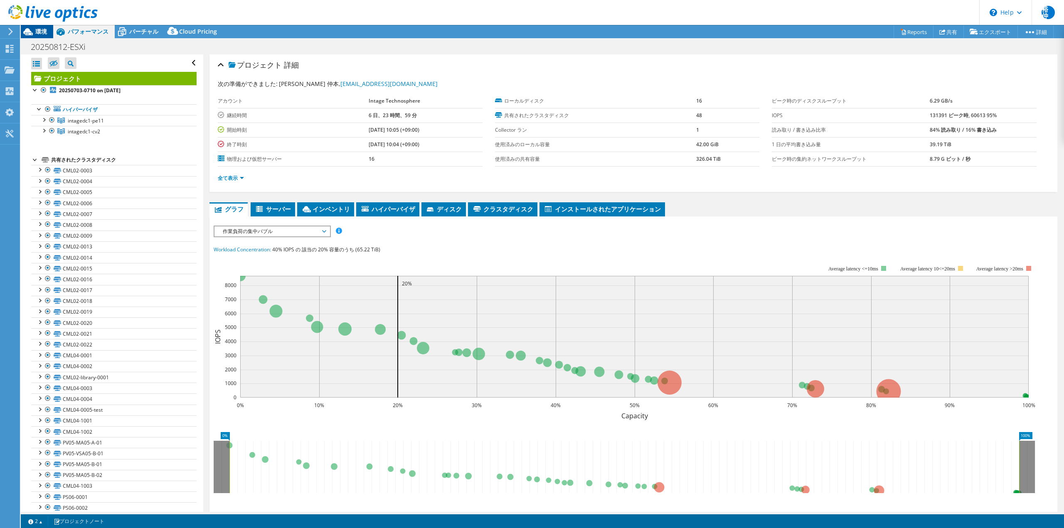
click at [39, 31] on span "環境" at bounding box center [41, 31] width 12 height 8
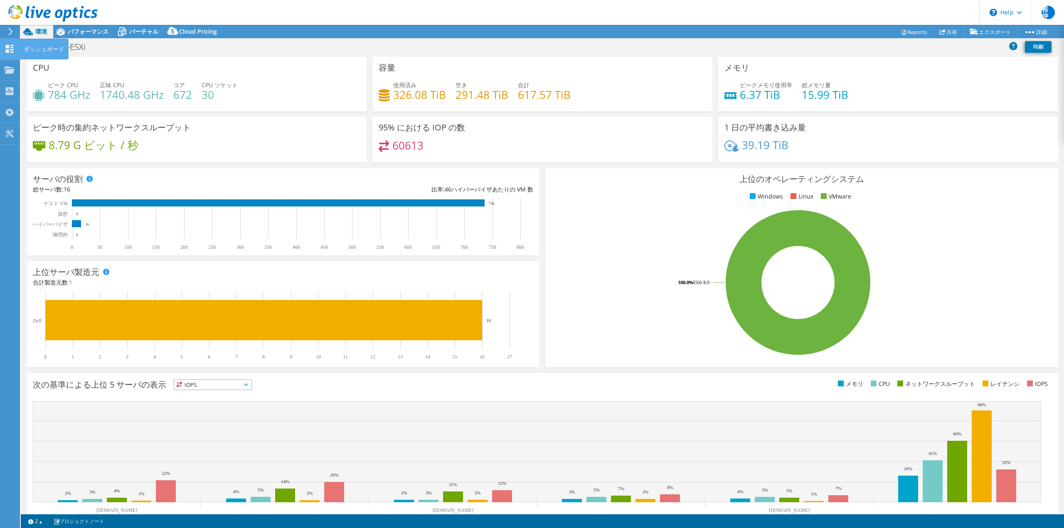
click at [44, 48] on div "ダッシュボード" at bounding box center [44, 49] width 49 height 21
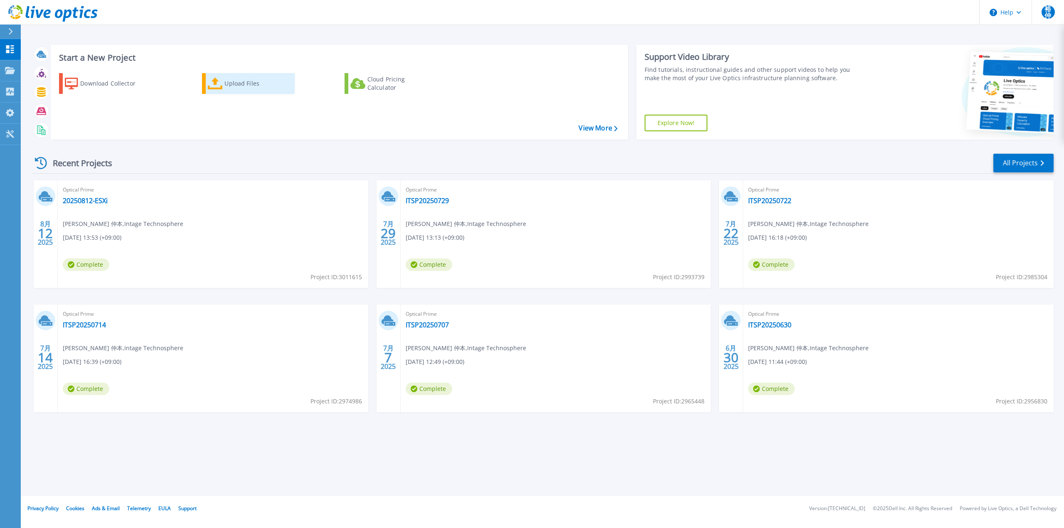
click at [231, 85] on div "Upload Files" at bounding box center [257, 83] width 66 height 17
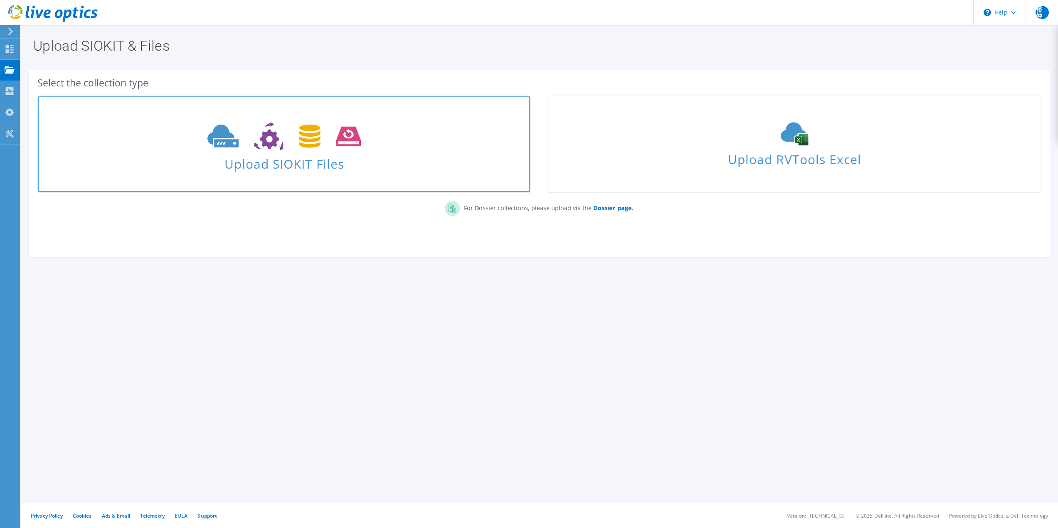
click at [188, 146] on span at bounding box center [284, 135] width 492 height 35
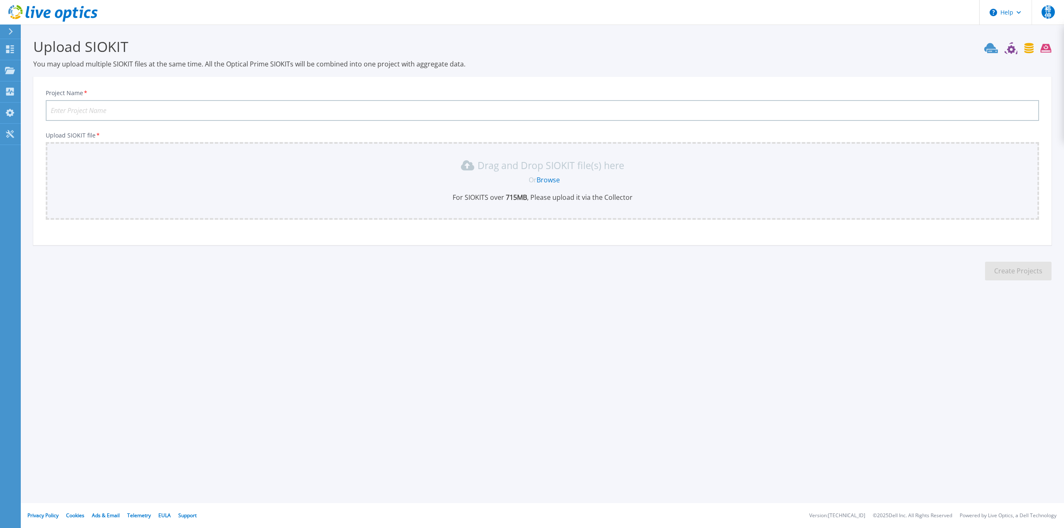
click at [65, 107] on input "Project Name *" at bounding box center [542, 110] width 993 height 21
paste input "20250813-ESXi-2"
type input "20250813-ESXi-2"
click at [545, 181] on link "Browse" at bounding box center [547, 179] width 23 height 9
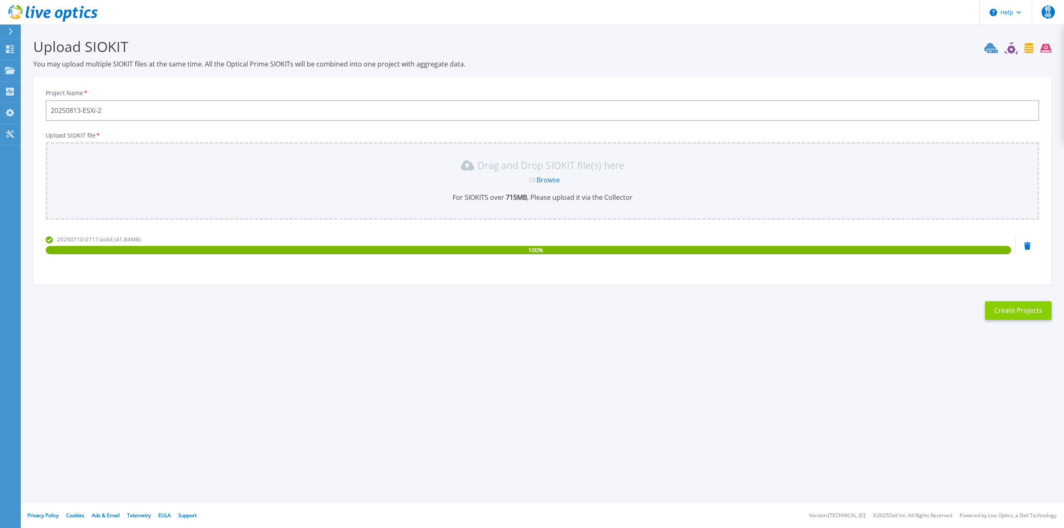
click at [1011, 309] on button "Create Projects" at bounding box center [1018, 310] width 66 height 19
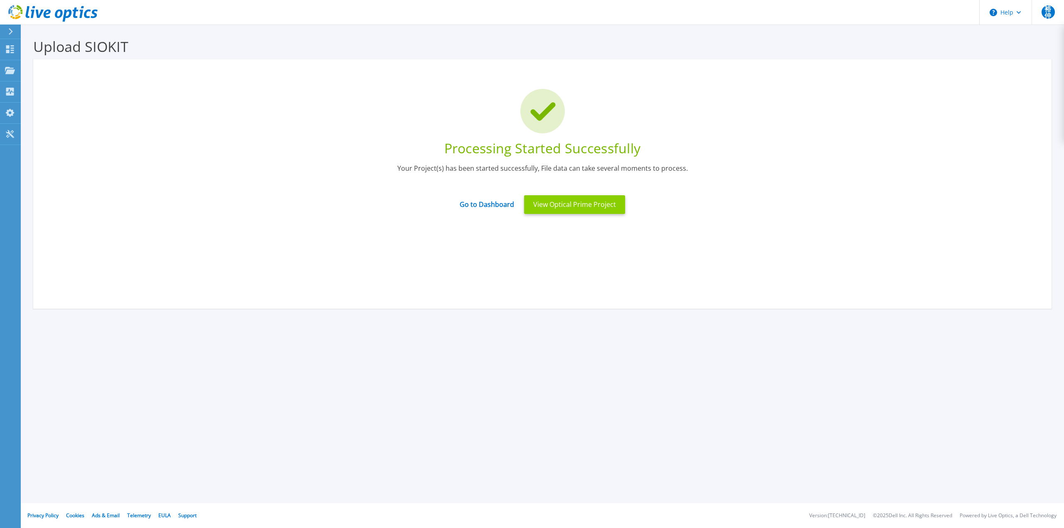
click at [567, 207] on button "View Optical Prime Project" at bounding box center [574, 204] width 101 height 19
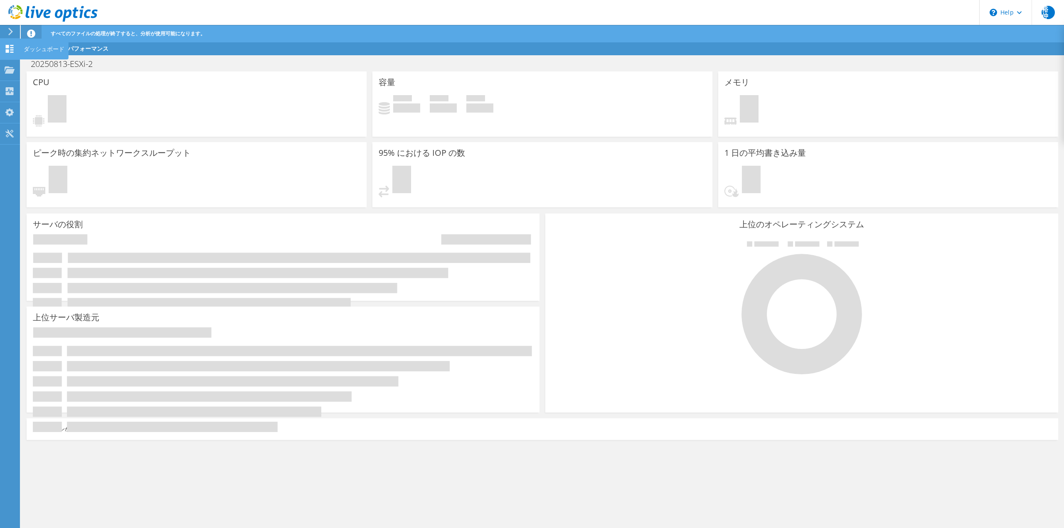
click at [8, 52] on use at bounding box center [10, 49] width 8 height 8
